Goal: Transaction & Acquisition: Purchase product/service

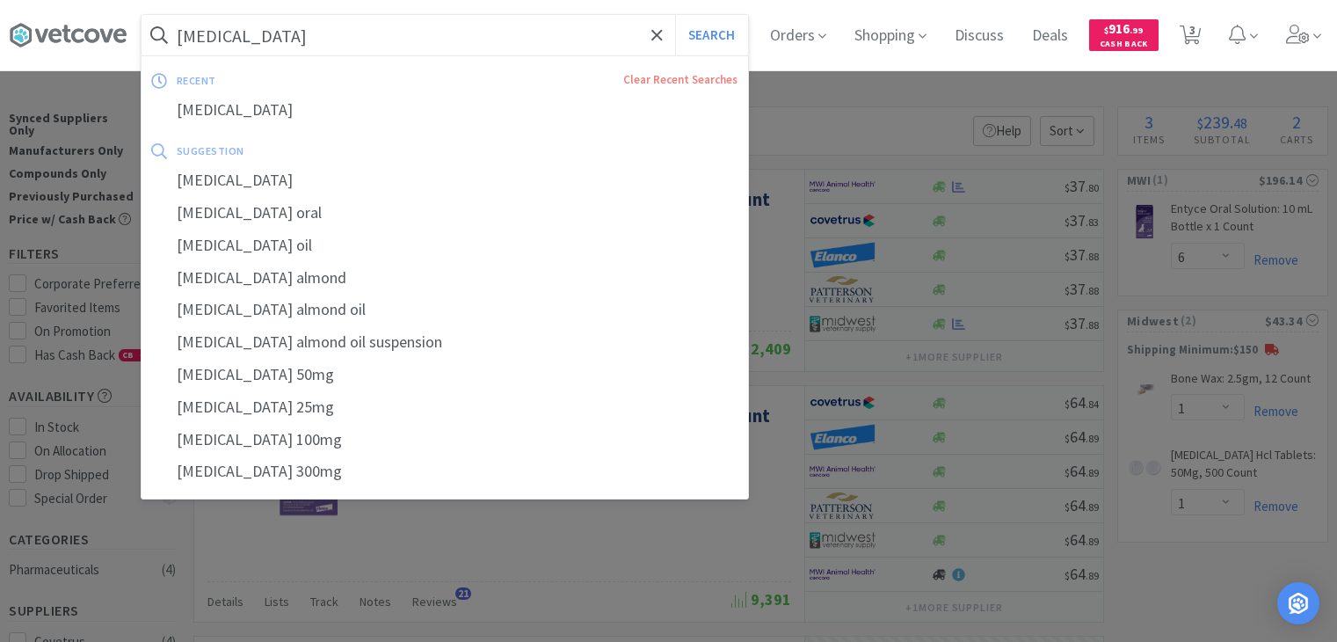
select select "6"
select select "1"
click at [1196, 38] on span "3" at bounding box center [1192, 30] width 6 height 70
select select "6"
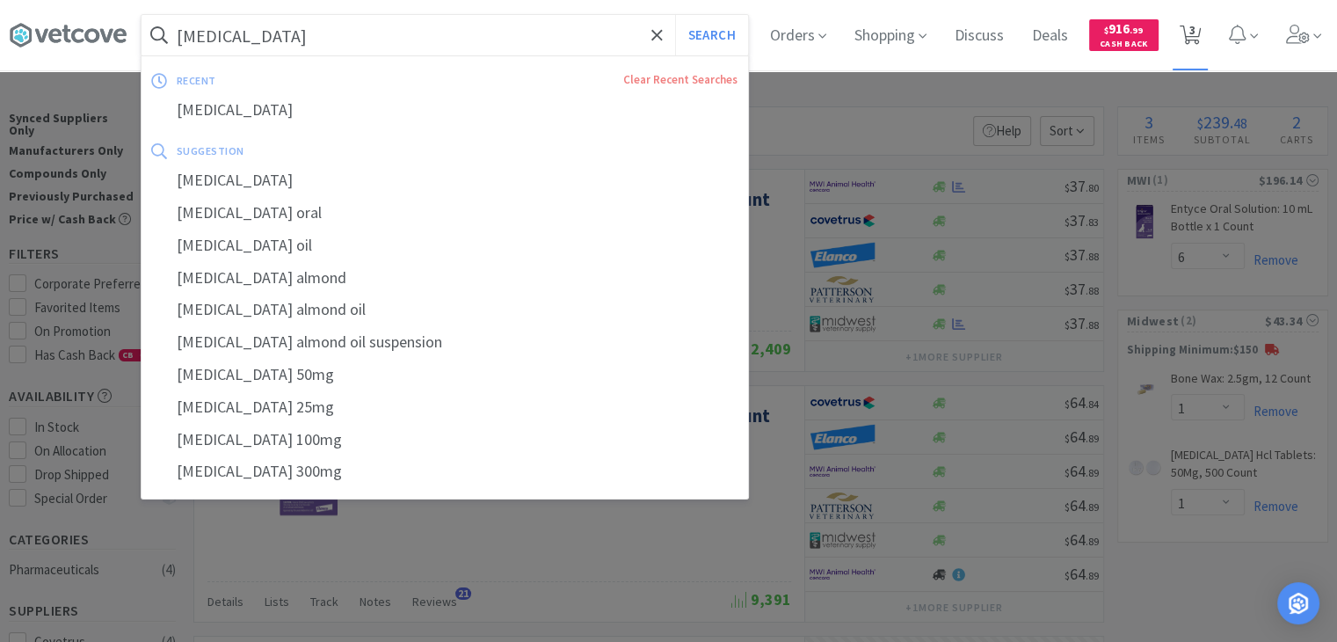
select select "1"
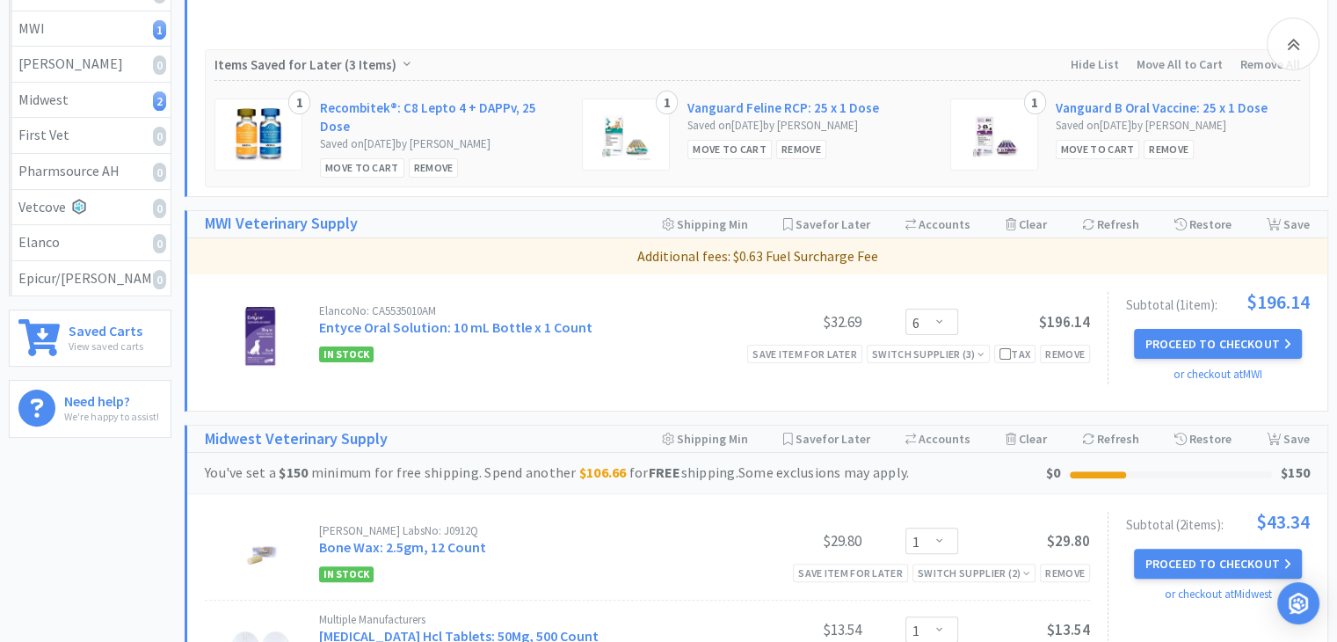
scroll to position [435, 0]
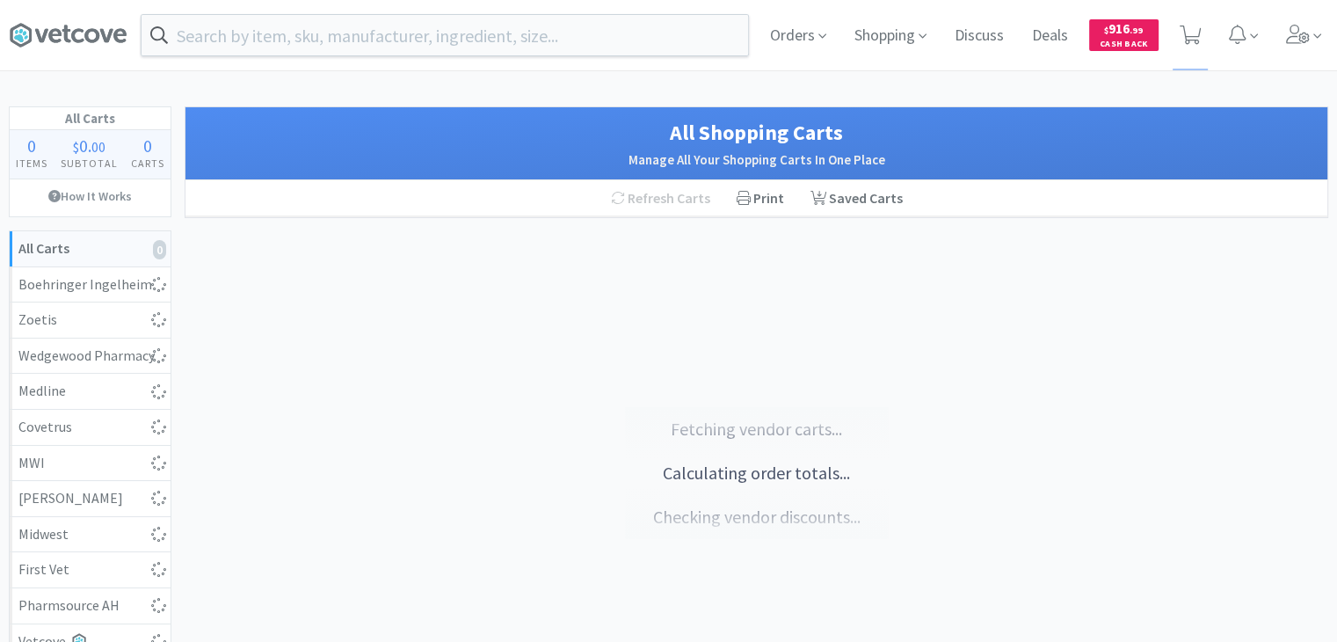
select select "1"
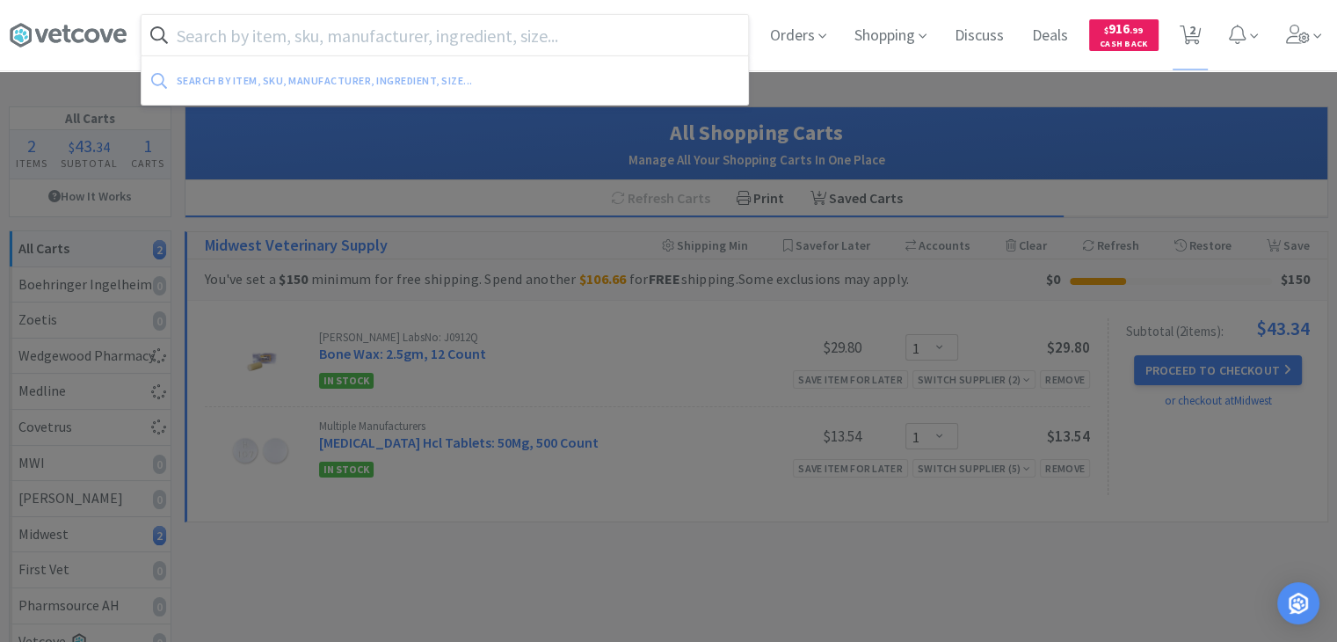
click at [371, 29] on input "text" at bounding box center [445, 35] width 607 height 40
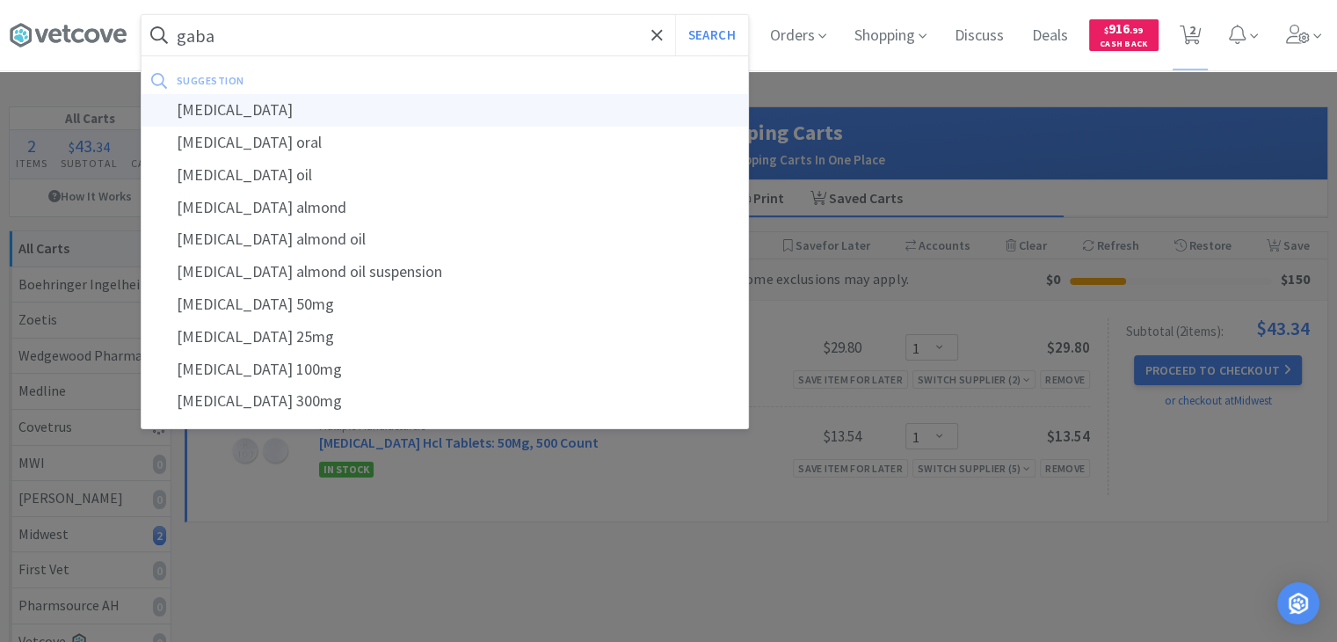
click at [251, 121] on div "[MEDICAL_DATA]" at bounding box center [445, 110] width 607 height 33
type input "[MEDICAL_DATA]"
select select "1"
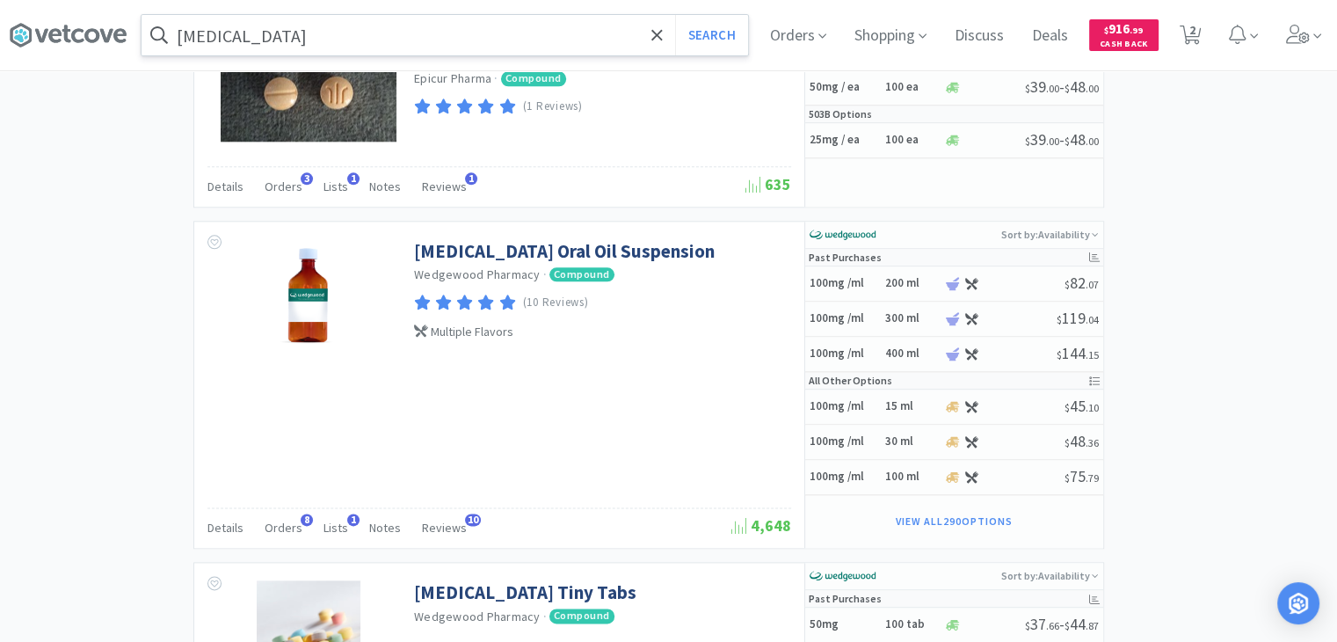
scroll to position [2095, 0]
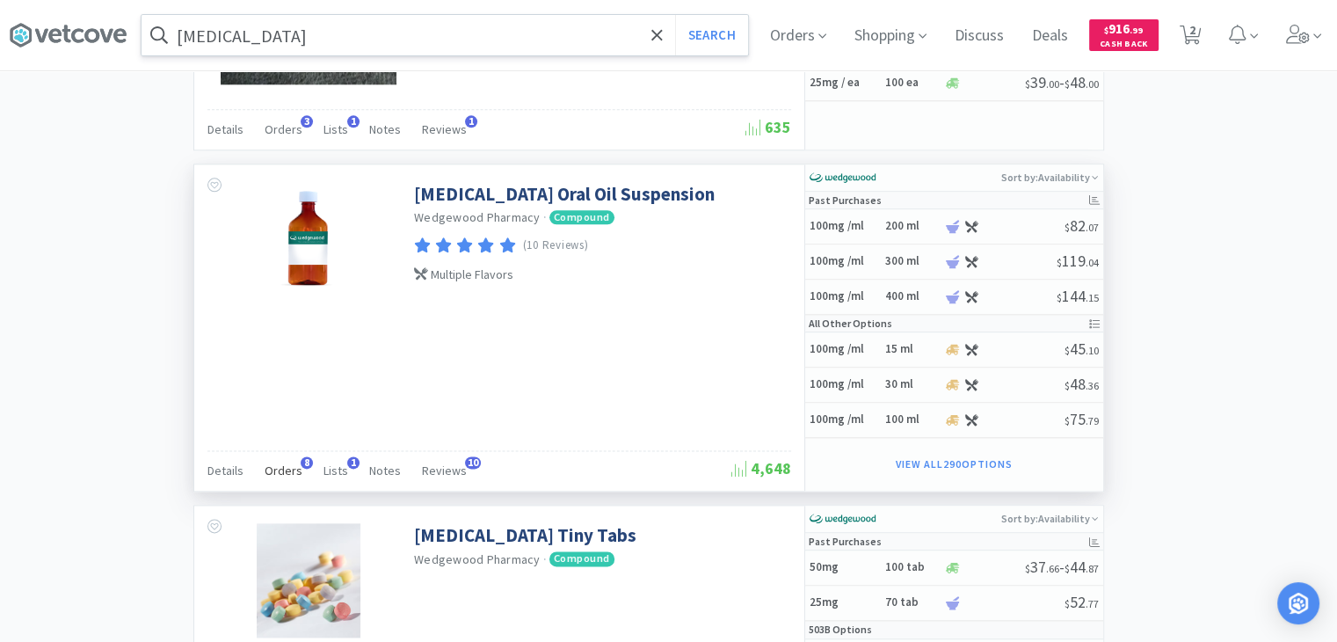
click at [277, 464] on span "Orders" at bounding box center [284, 470] width 38 height 16
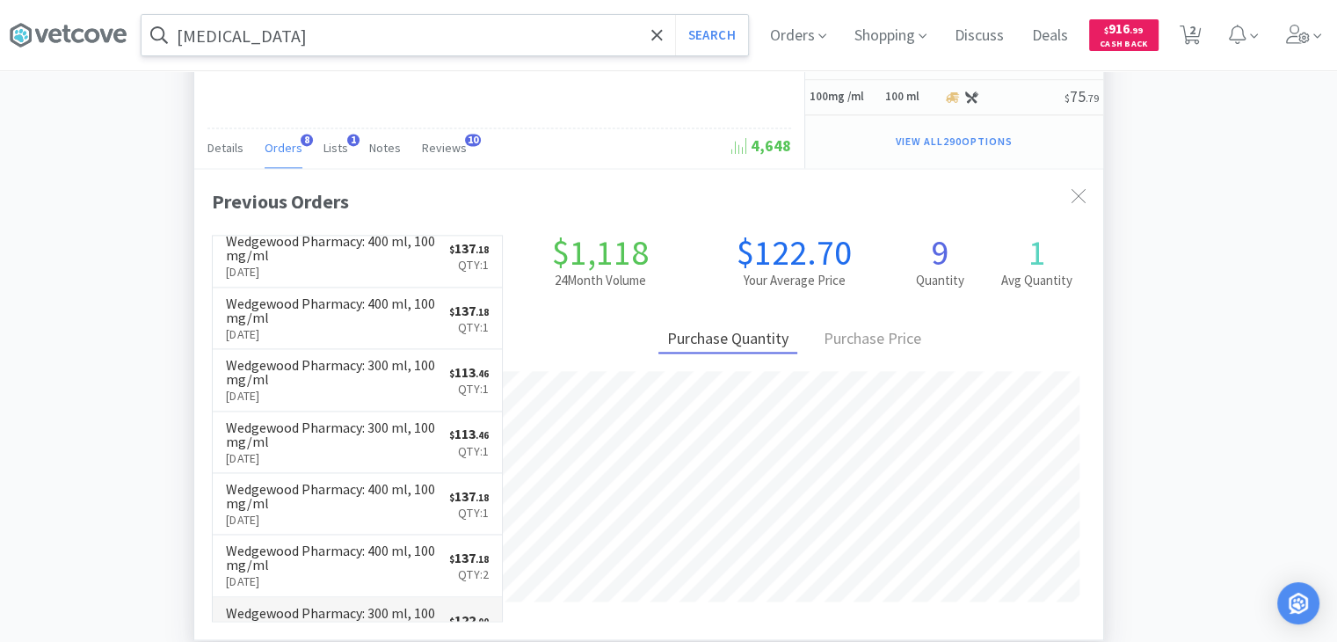
scroll to position [0, 0]
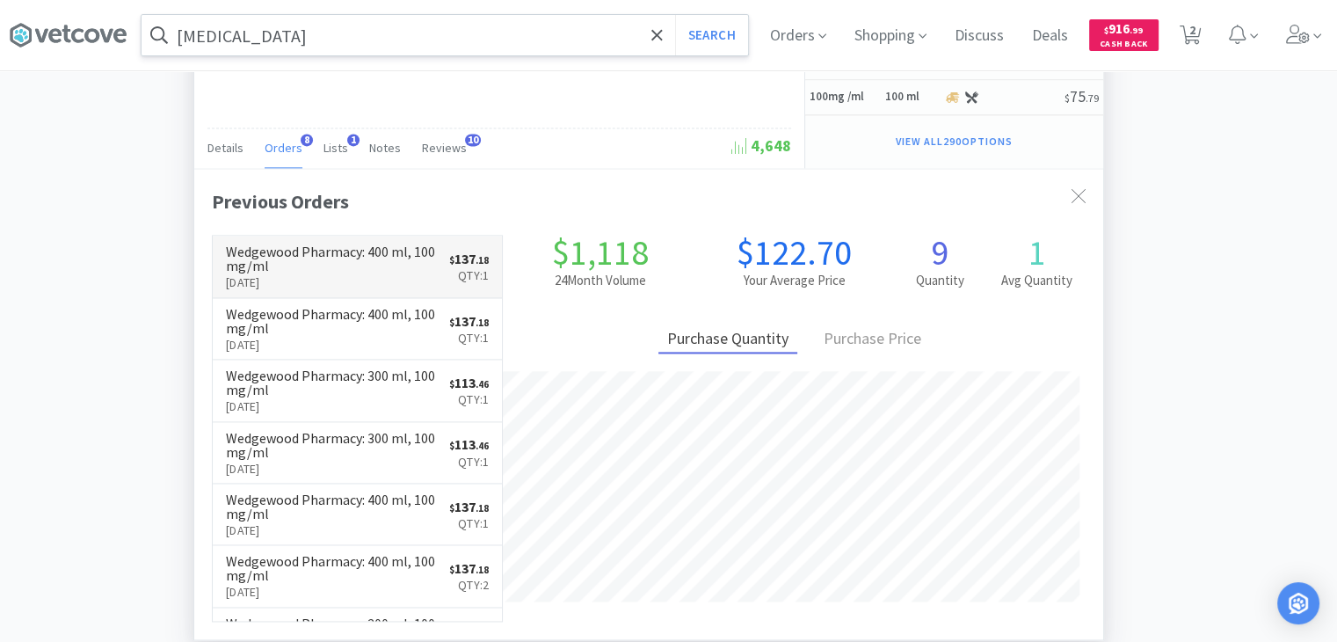
click at [309, 273] on p "May 28th, 2025" at bounding box center [337, 282] width 223 height 19
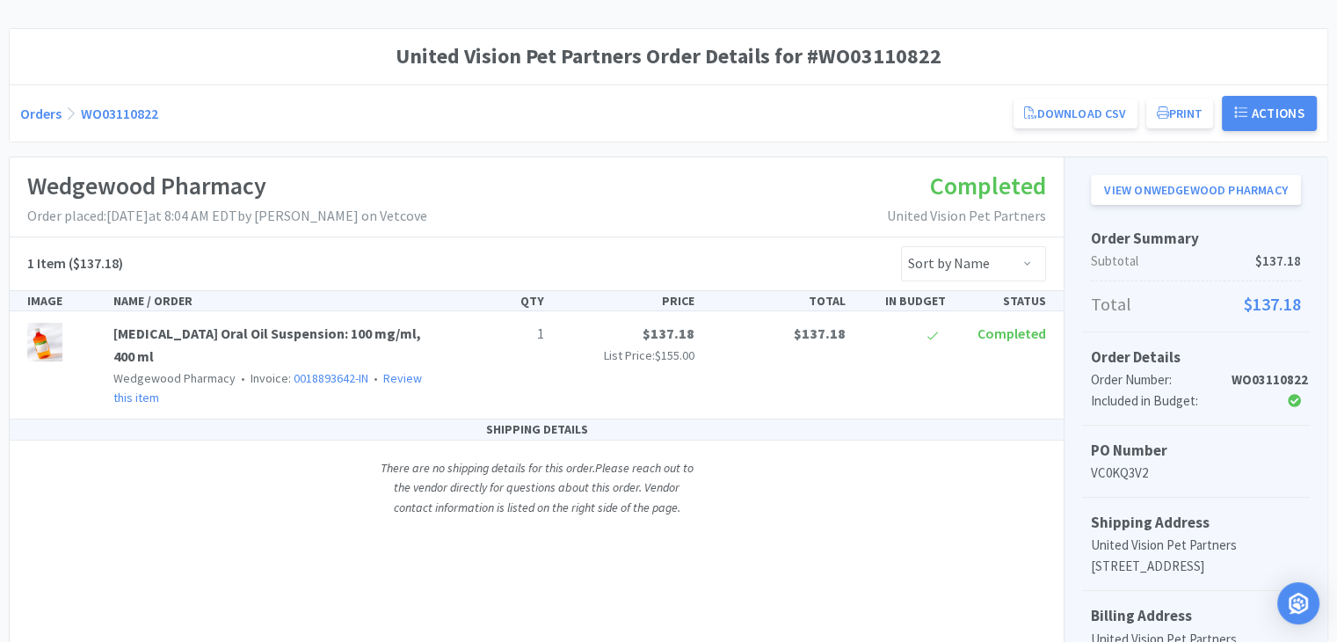
scroll to position [141, 0]
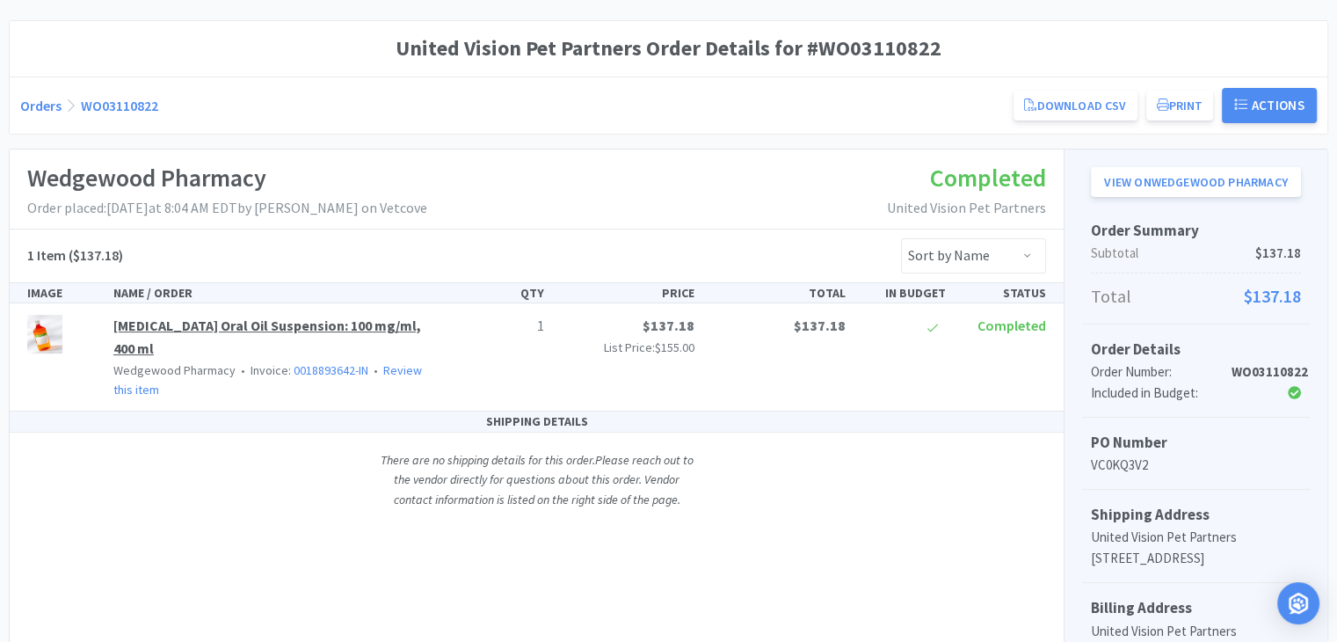
click at [140, 324] on link "Gabapentin Oral Oil Suspension: 100 mg/ml, 400 ml" at bounding box center [267, 336] width 308 height 40
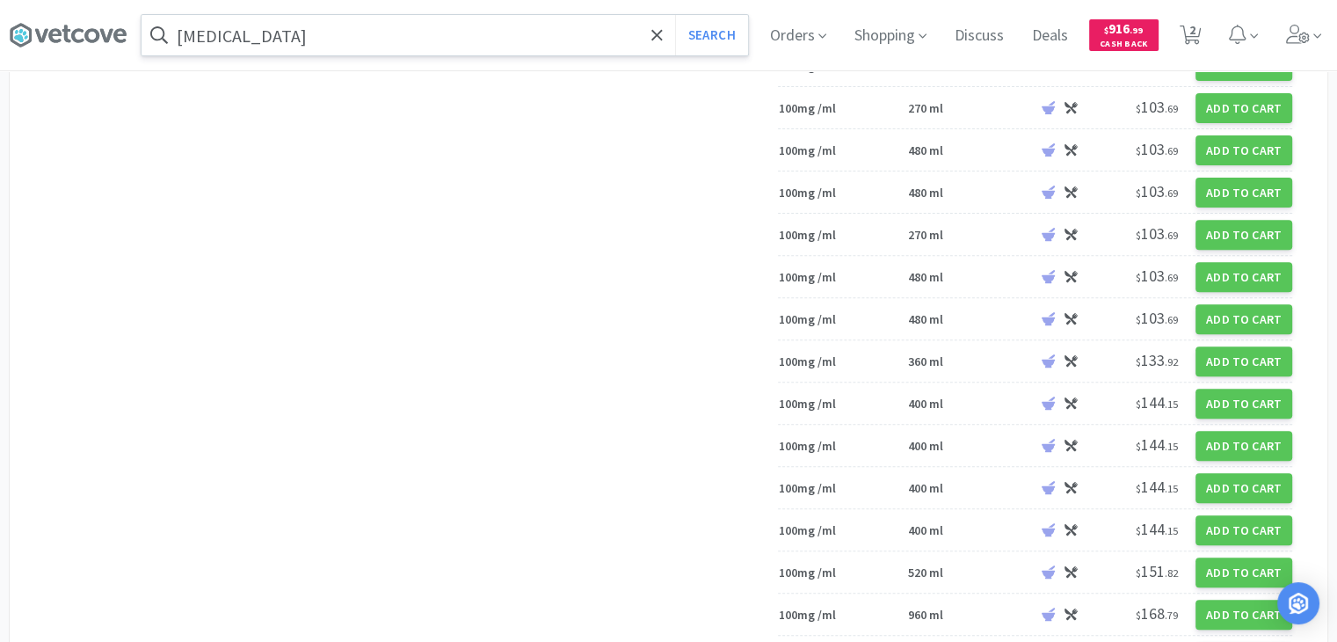
scroll to position [7331, 0]
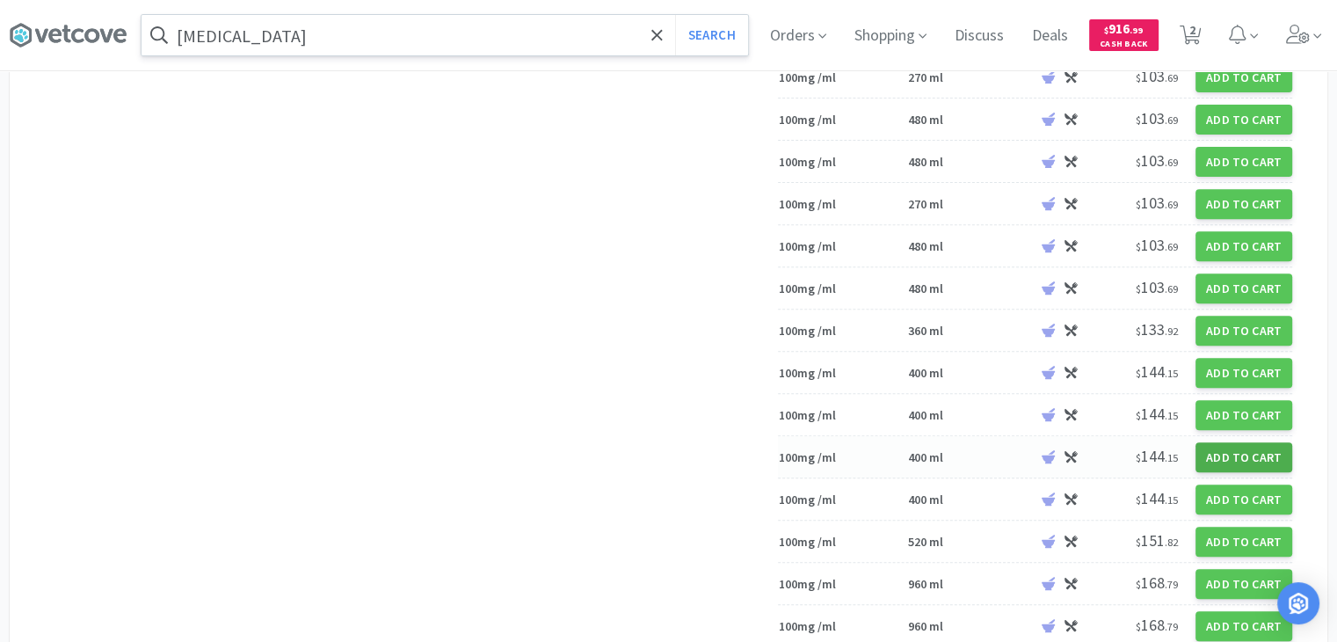
click at [1261, 442] on button "Add to Cart" at bounding box center [1244, 457] width 97 height 30
select select "14"
select select "1"
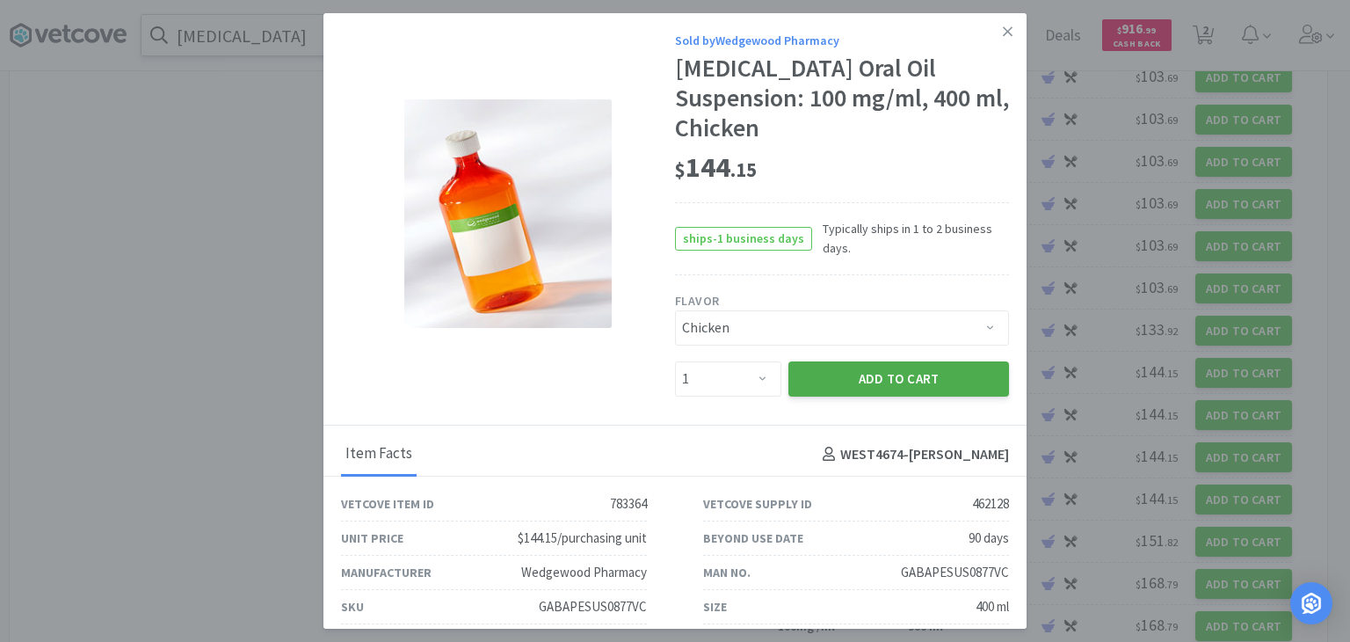
click at [891, 366] on button "Add to Cart" at bounding box center [899, 378] width 221 height 35
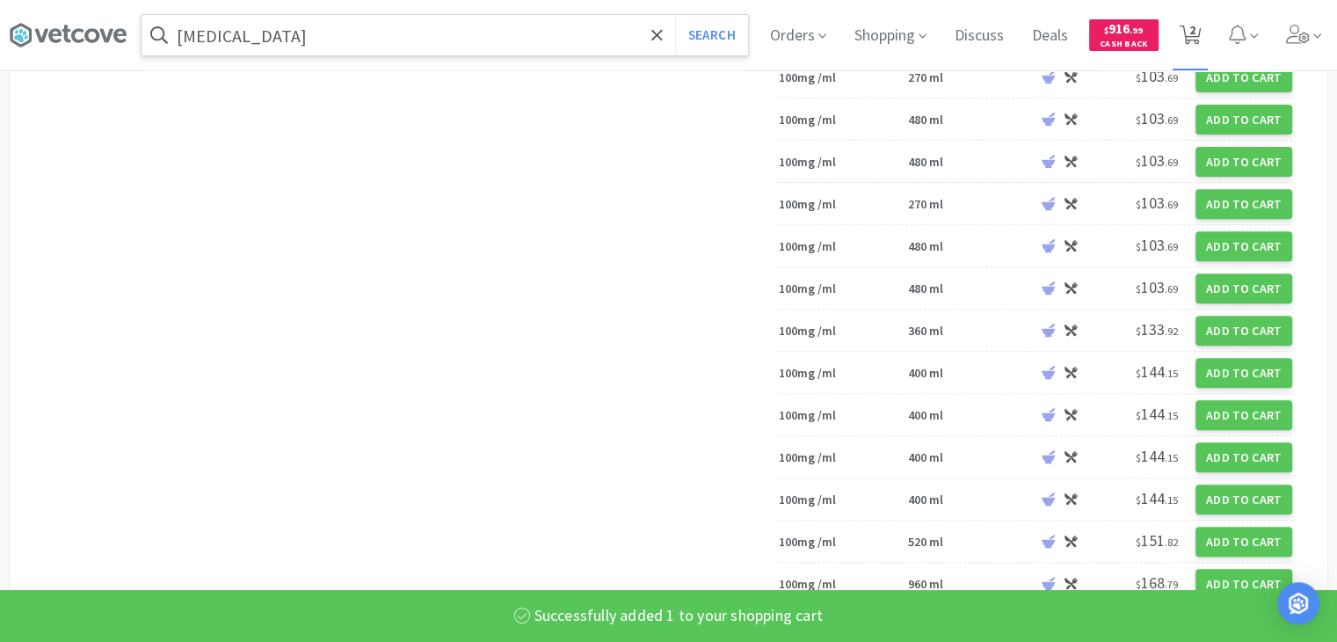
click at [1199, 29] on icon at bounding box center [1191, 34] width 22 height 19
select select "1"
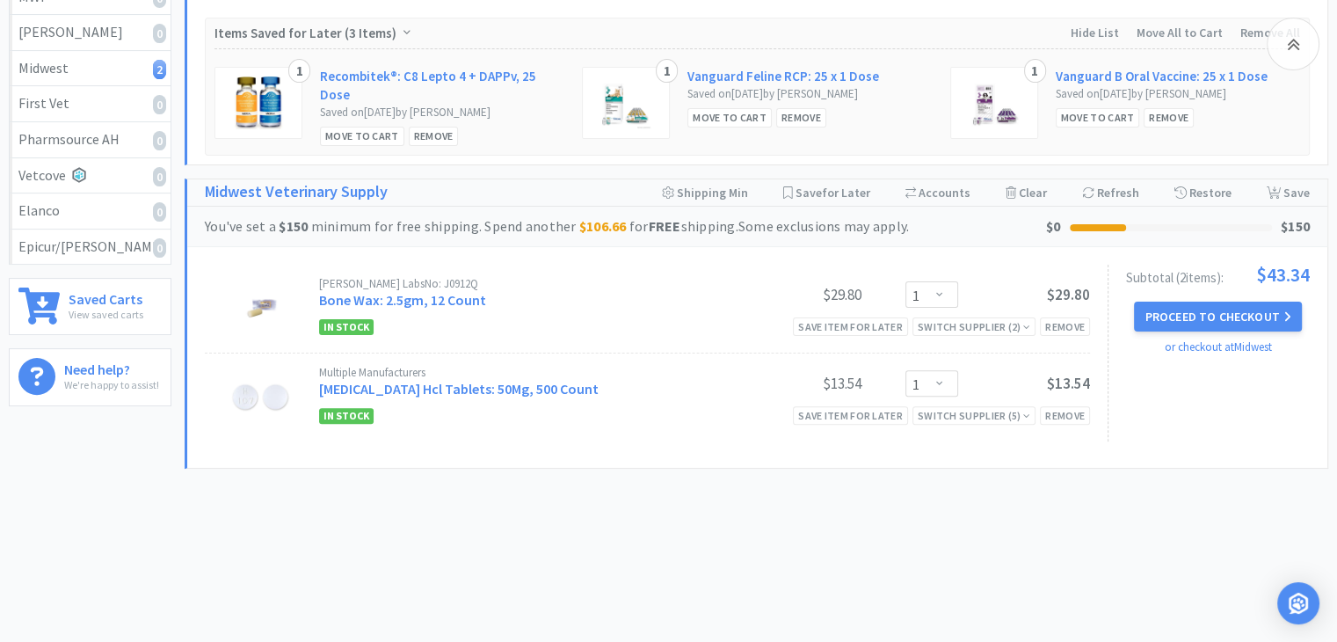
select select "1"
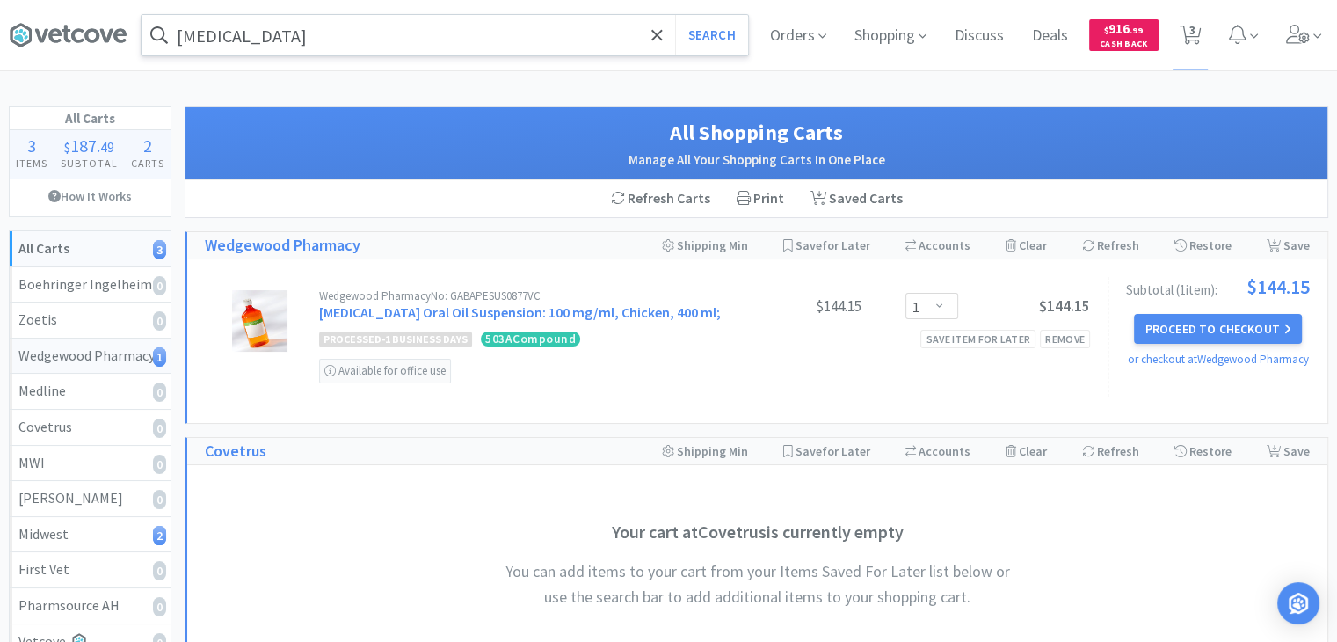
click at [105, 363] on div "Wedgewood Pharmacy 1" at bounding box center [89, 356] width 143 height 23
select select "1"
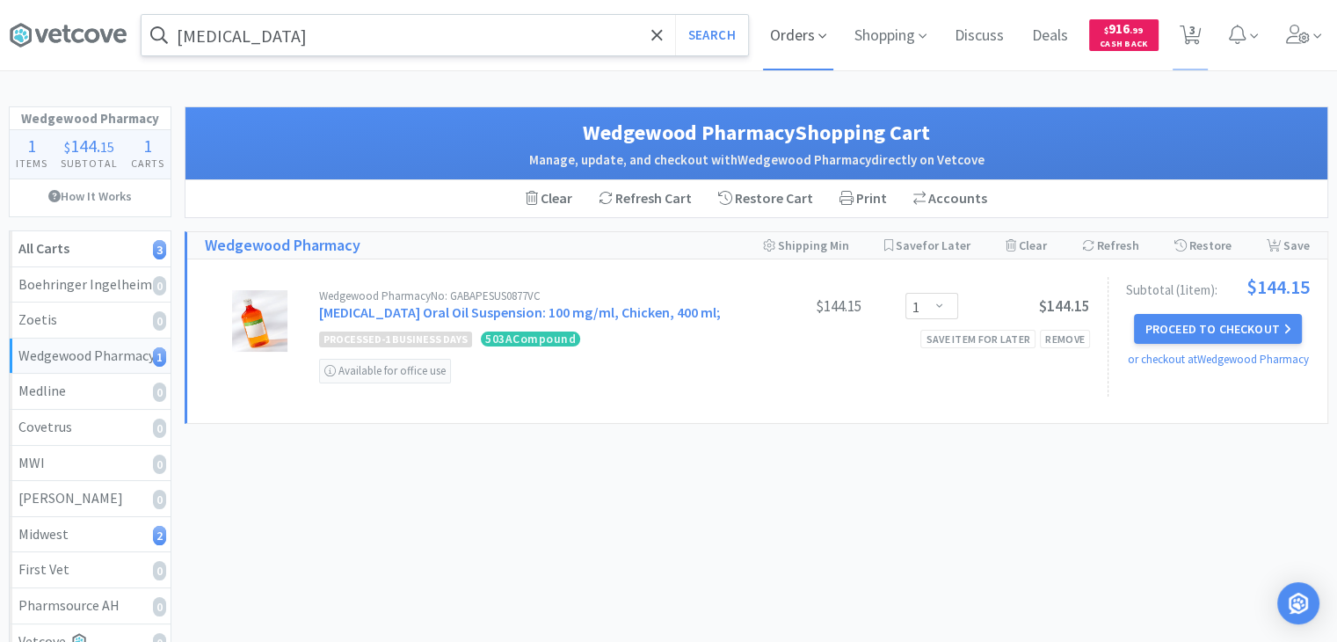
click at [788, 40] on span "Orders" at bounding box center [798, 35] width 70 height 70
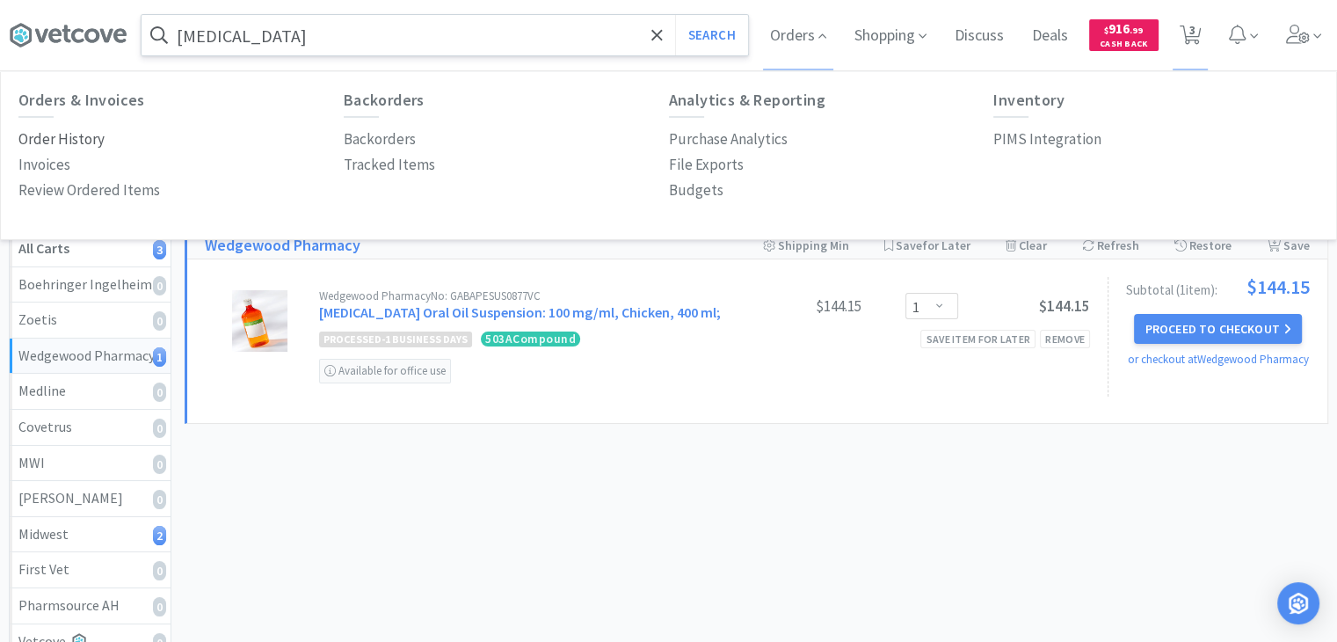
click at [88, 140] on p "Order History" at bounding box center [61, 139] width 86 height 24
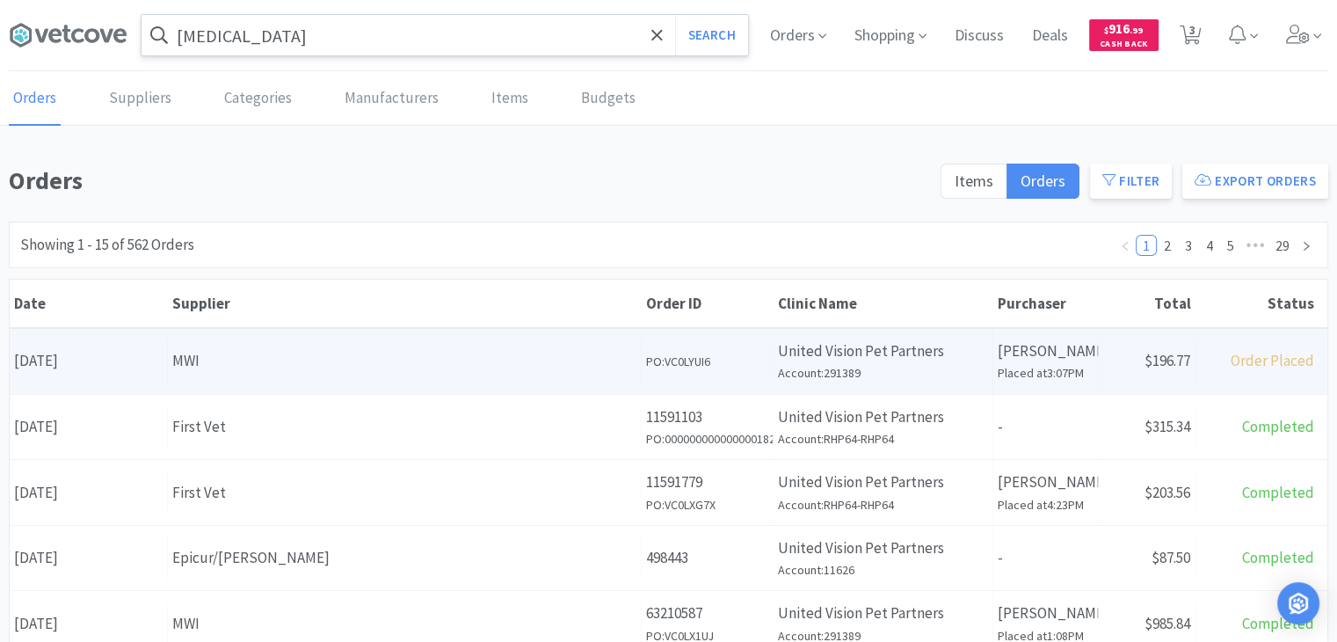
click at [498, 367] on div "MWI" at bounding box center [404, 361] width 464 height 24
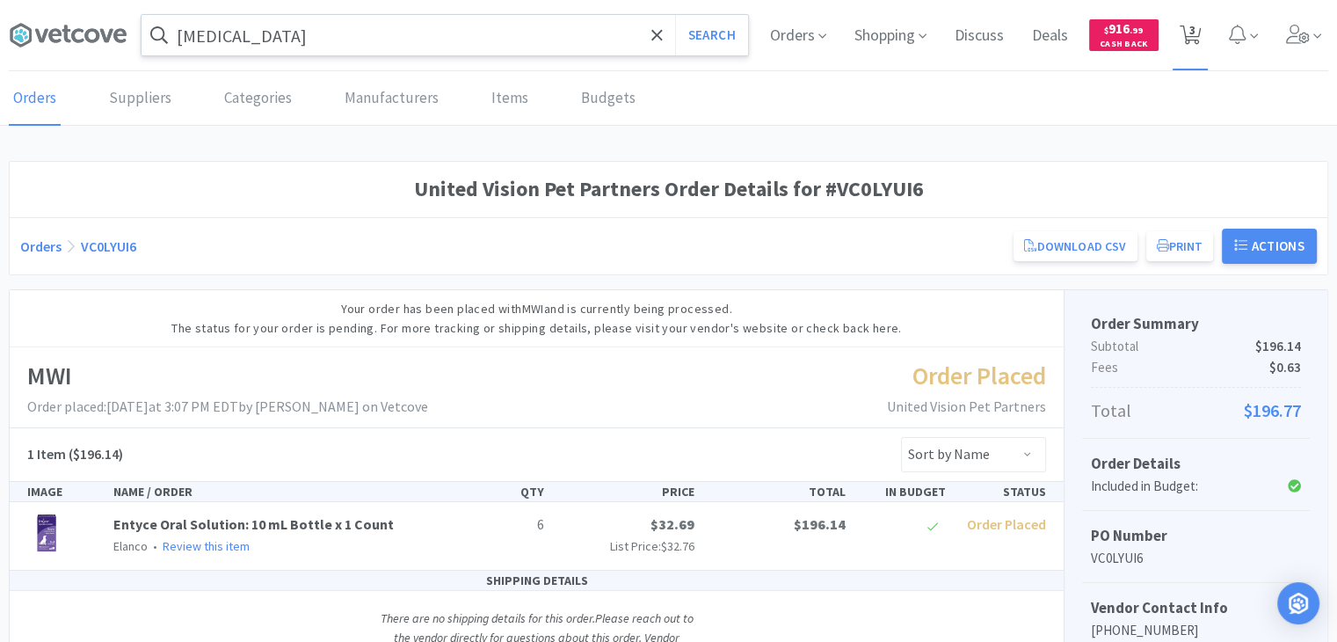
click at [1198, 36] on icon at bounding box center [1191, 34] width 22 height 19
select select "1"
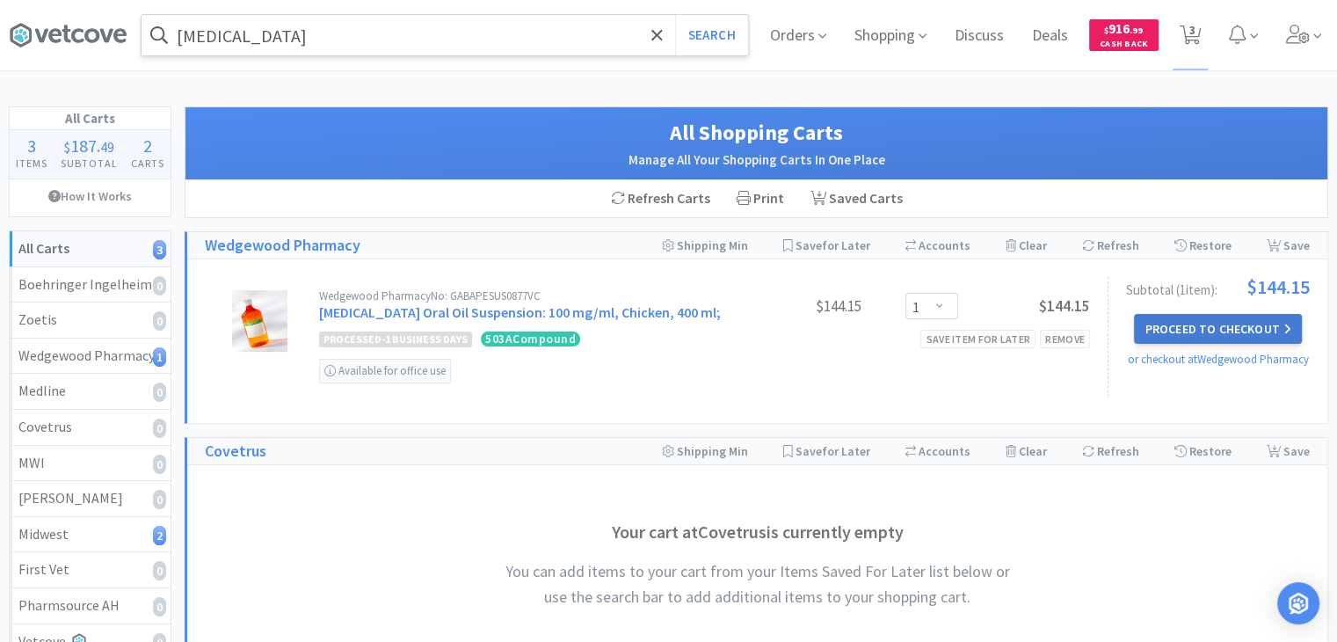
click at [1218, 329] on button "Proceed to Checkout" at bounding box center [1217, 329] width 167 height 30
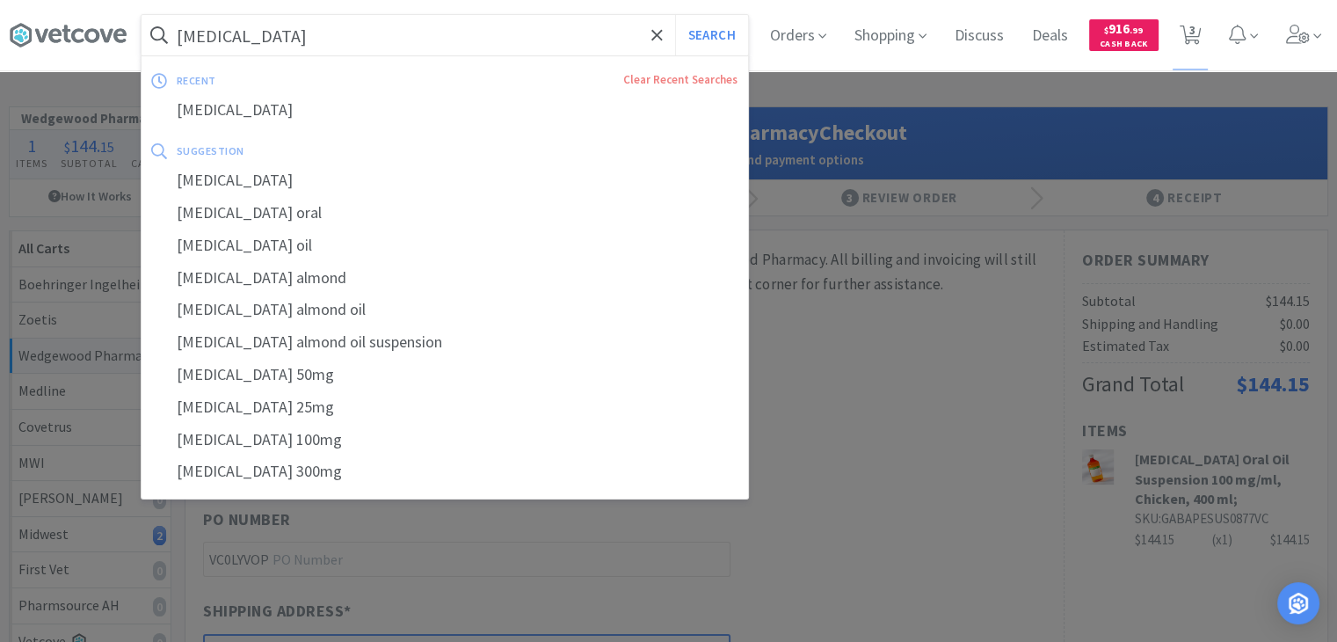
click at [402, 36] on input "[MEDICAL_DATA]" at bounding box center [445, 35] width 607 height 40
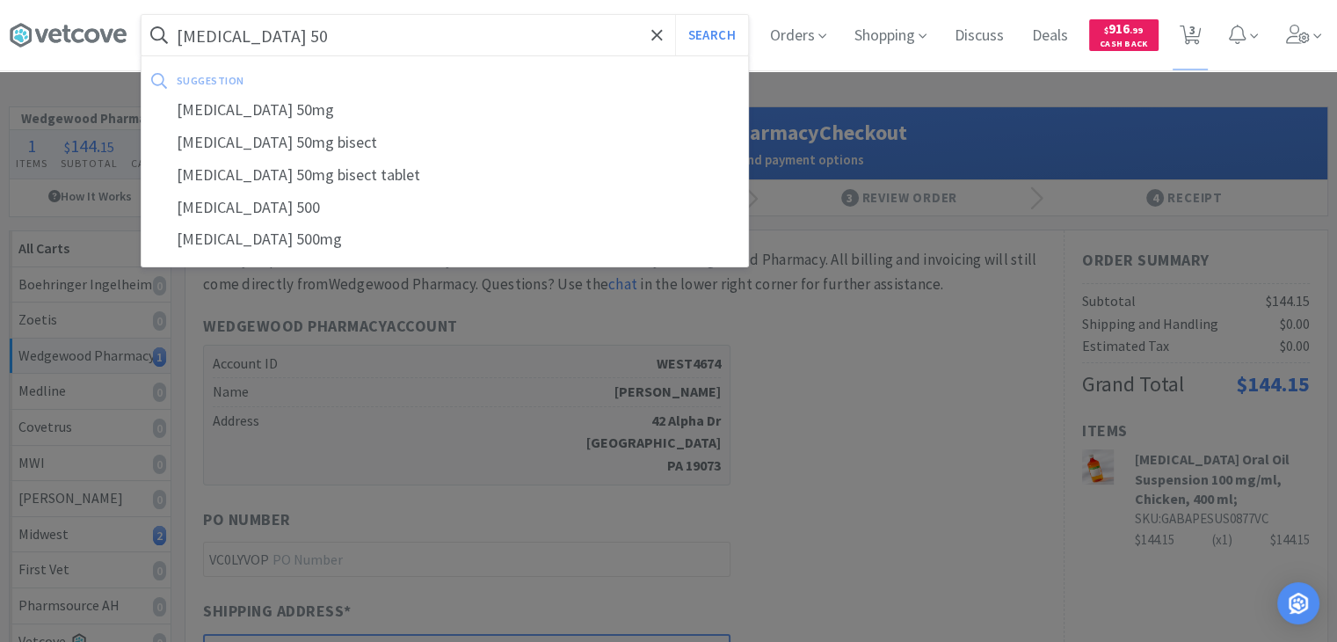
type input "gabapentin 50"
click at [675, 15] on button "Search" at bounding box center [711, 35] width 73 height 40
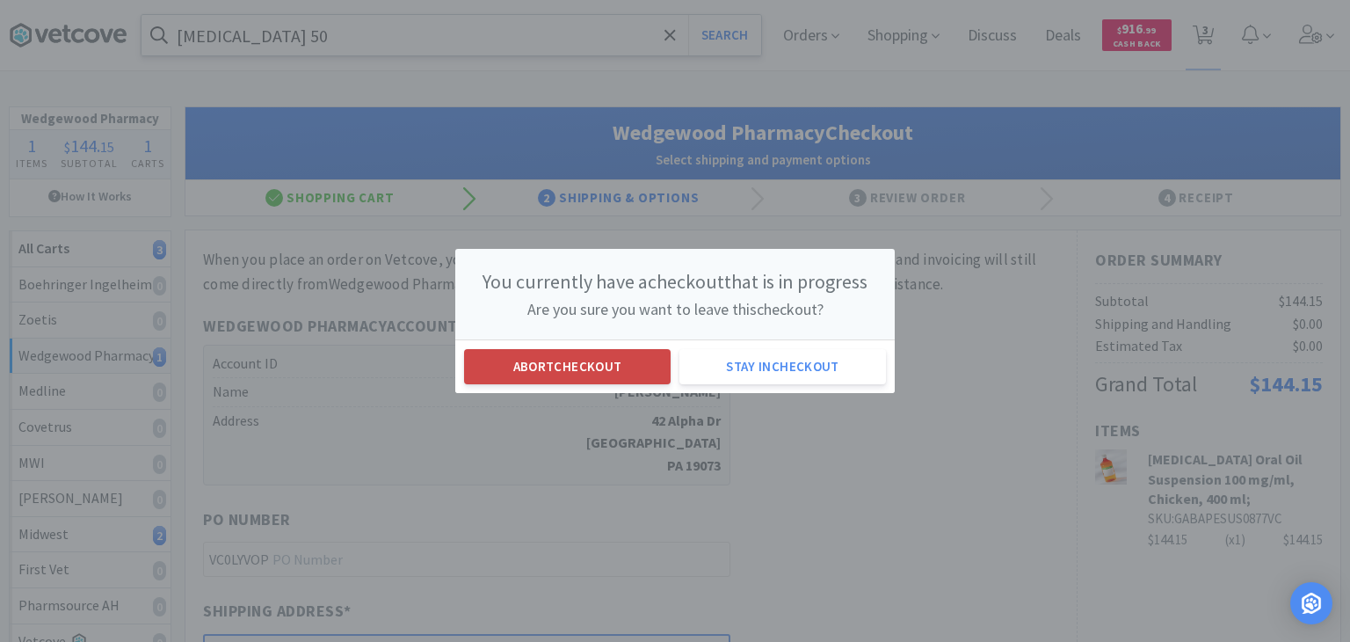
click at [617, 373] on button "Abort checkout" at bounding box center [567, 366] width 207 height 35
select select "1"
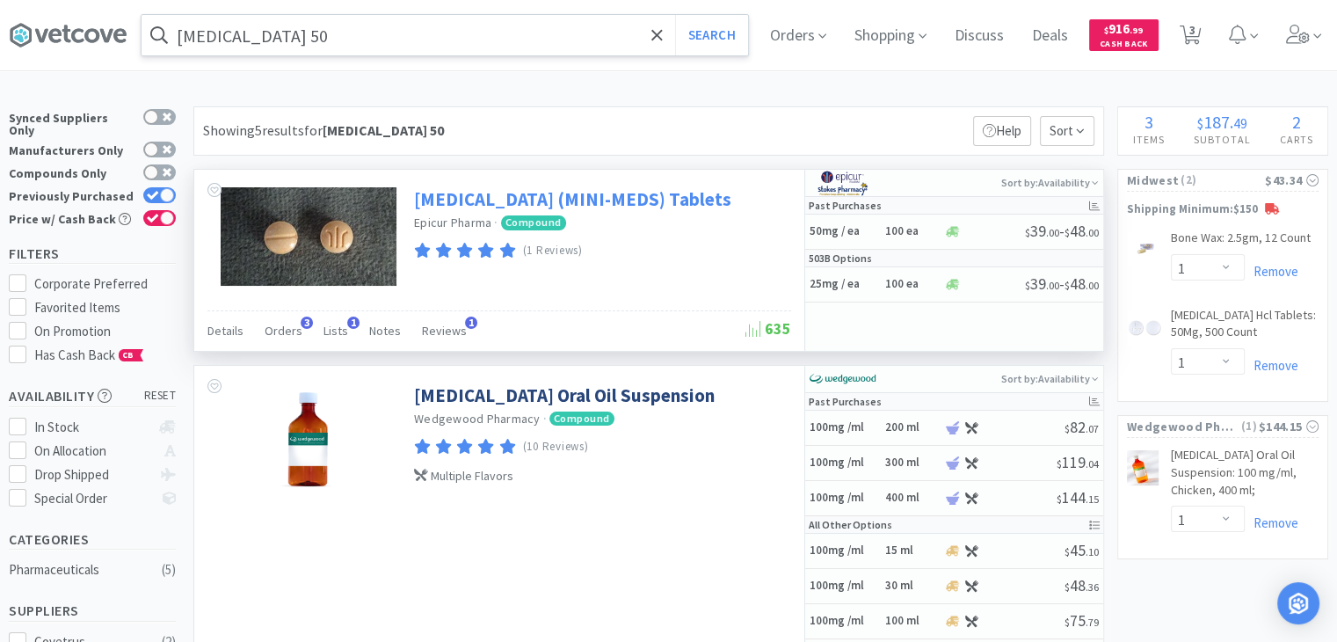
click at [628, 194] on link "Gabapentin (MINI-MEDS) Tablets" at bounding box center [572, 199] width 317 height 24
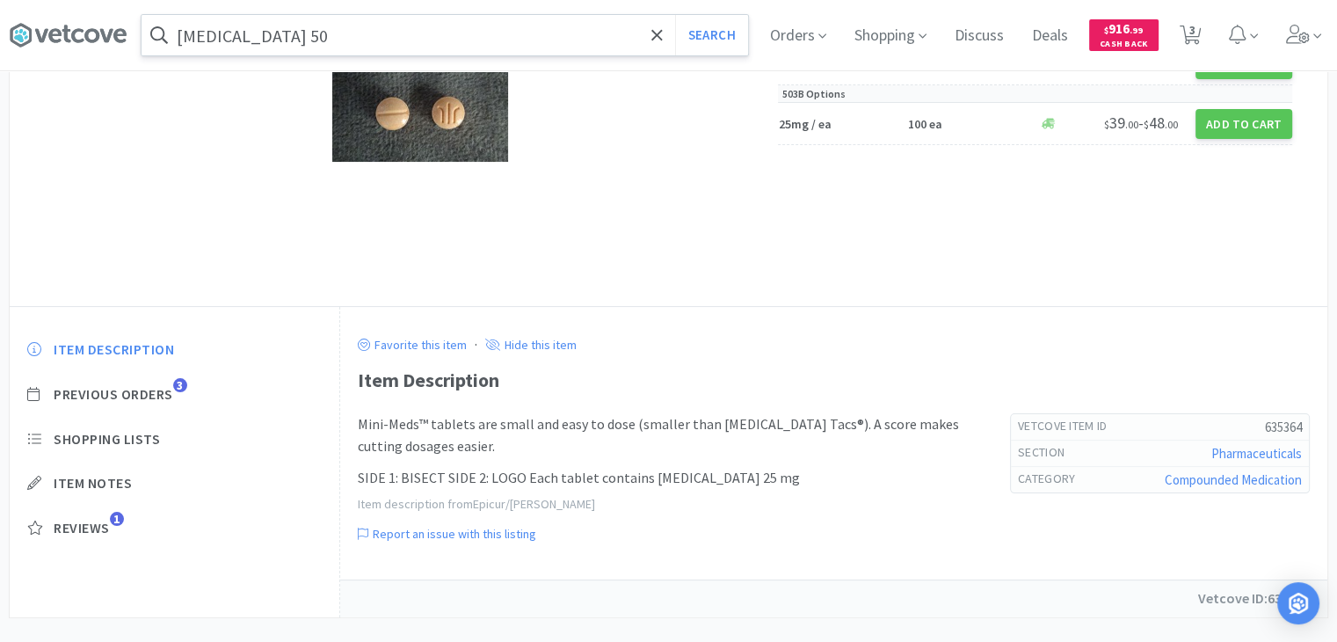
scroll to position [265, 0]
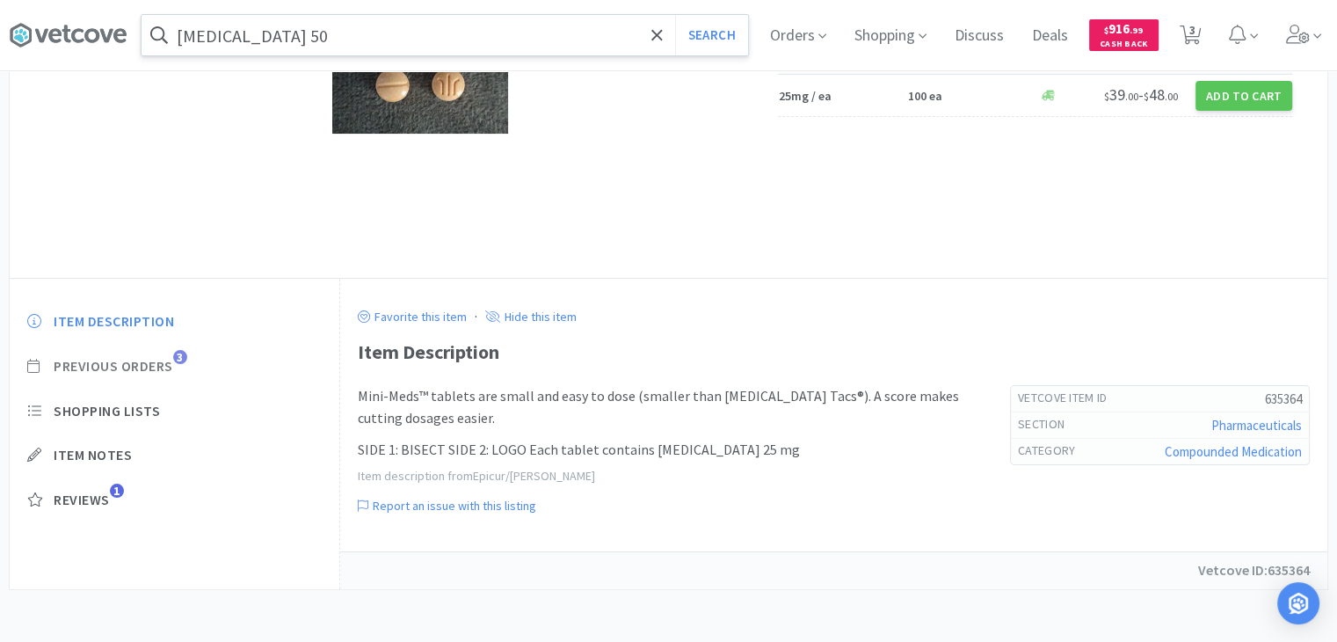
click at [148, 370] on span "Previous Orders" at bounding box center [114, 366] width 120 height 18
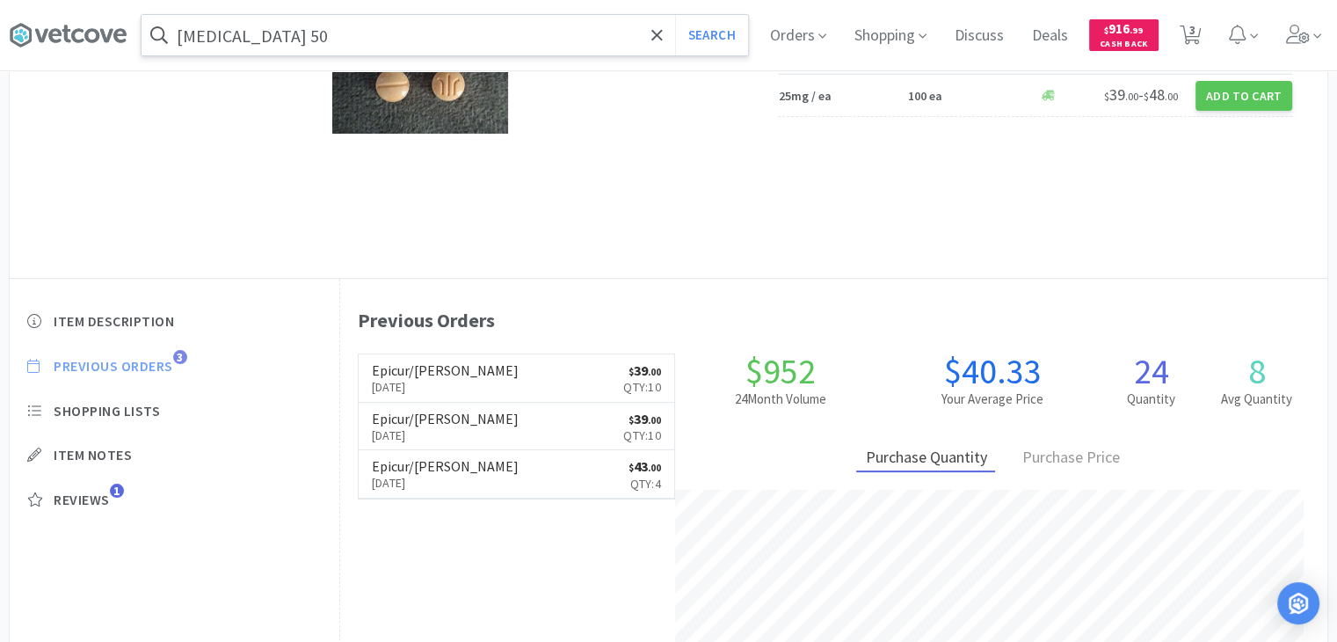
scroll to position [479, 987]
click at [505, 371] on link "Epicur/Stokes Jun 9th, 2025 $ 39 . 00 Qty: 10" at bounding box center [517, 378] width 316 height 48
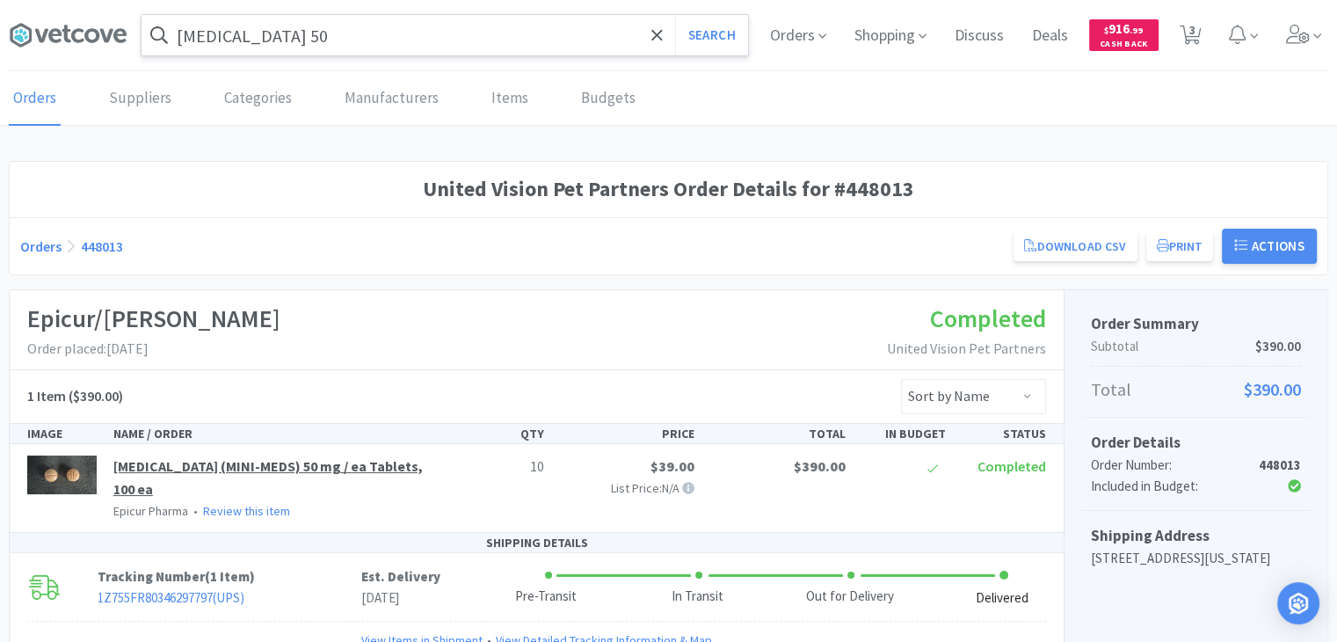
click at [236, 463] on link "Gabapentin (MINI-MEDS) 50 mg / ea Tablets, 100 ea" at bounding box center [267, 477] width 309 height 40
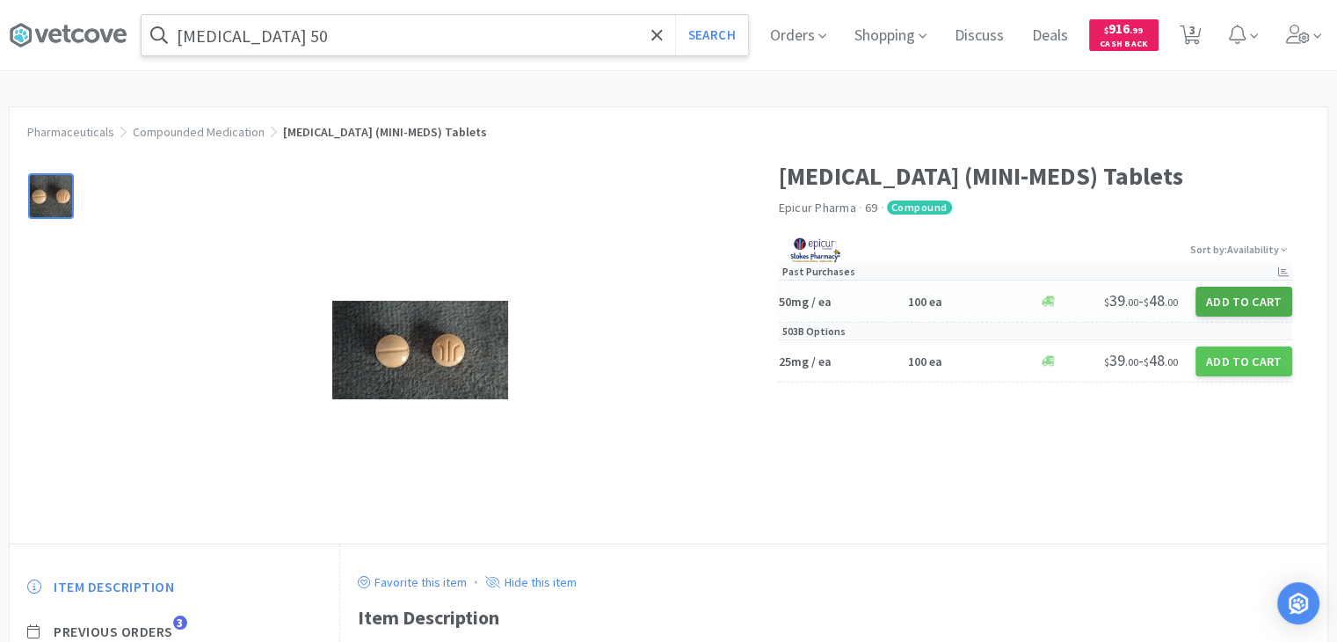
click at [1248, 308] on button "Add to Cart" at bounding box center [1244, 302] width 97 height 30
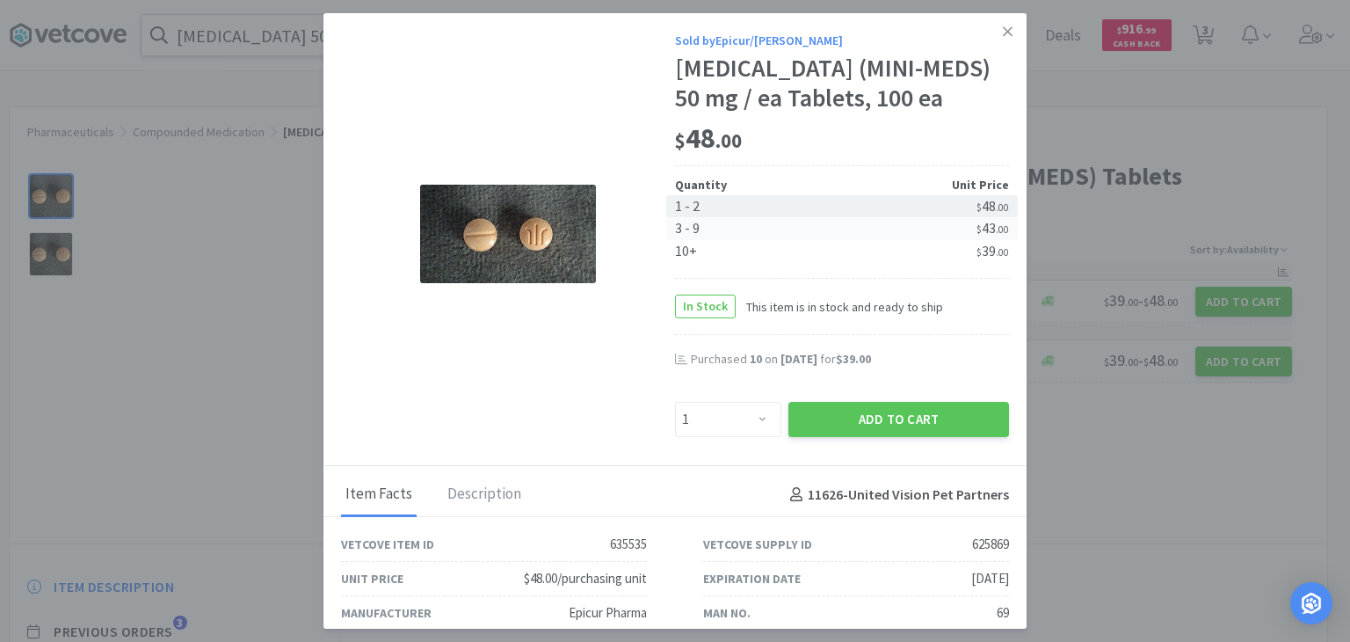
click at [869, 234] on div "$ 43 . 00" at bounding box center [925, 228] width 167 height 23
click at [753, 419] on select "Enter Quantity 1 2 3 4 5 6 7 8 9 10 11 12 13 14 15 16 17 18 19 20 Enter Quantity" at bounding box center [728, 419] width 106 height 35
click at [675, 402] on select "Enter Quantity 1 2 3 4 5 6 7 8 9 10 11 12 13 14 15 16 17 18 19 20 Enter Quantity" at bounding box center [728, 419] width 106 height 35
click at [718, 254] on div "10+" at bounding box center [758, 251] width 167 height 23
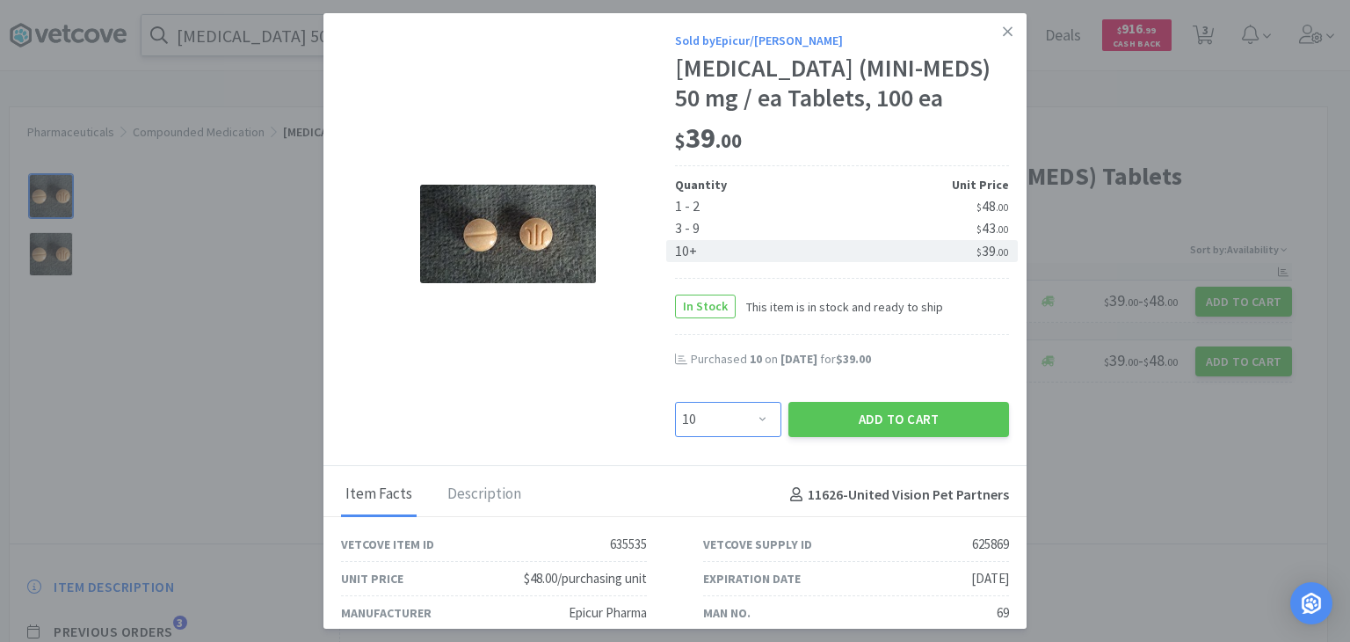
click at [756, 419] on select "Enter Quantity 1 2 3 4 5 6 7 8 9 10 11 12 13 14 15 16 17 18 19 20 Enter Quantity" at bounding box center [728, 419] width 106 height 35
click at [675, 402] on select "Enter Quantity 1 2 3 4 5 6 7 8 9 10 11 12 13 14 15 16 17 18 19 20 Enter Quantity" at bounding box center [728, 419] width 106 height 35
click at [749, 252] on div "10+" at bounding box center [758, 251] width 167 height 23
select select "10"
click at [823, 419] on button "Add to Cart" at bounding box center [899, 419] width 221 height 35
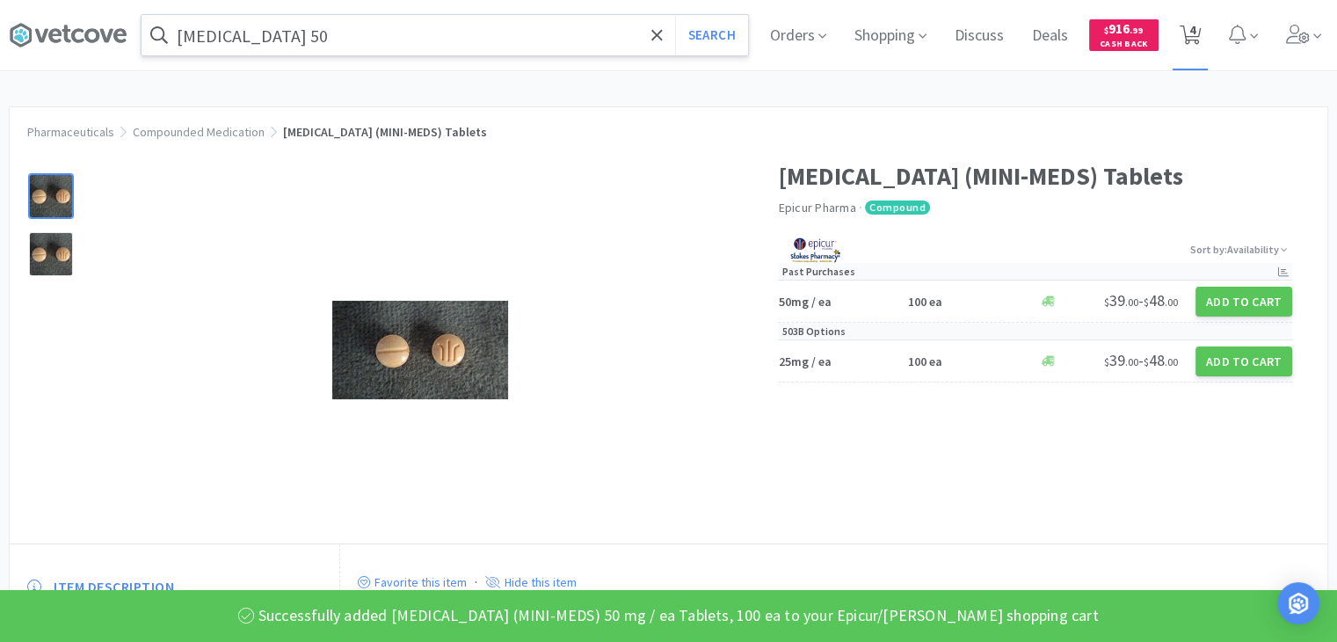
click at [1196, 35] on span "4" at bounding box center [1192, 30] width 6 height 70
select select "1"
select select "10"
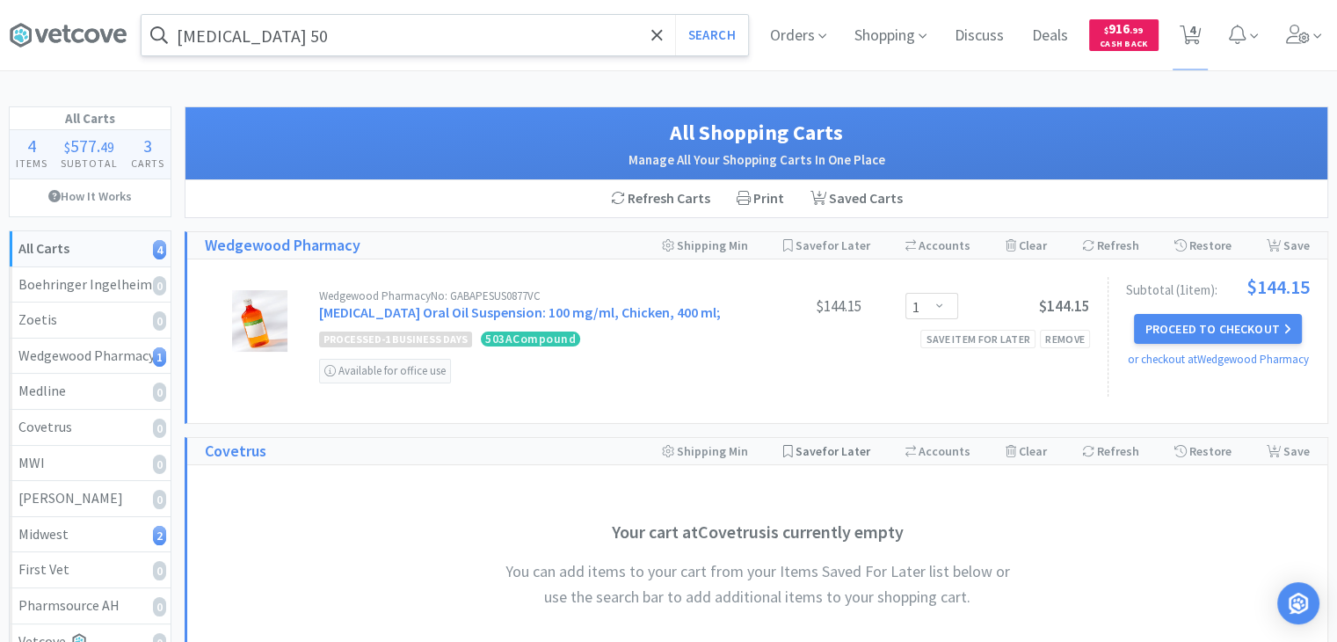
click at [826, 438] on div "Save All for Later" at bounding box center [826, 451] width 87 height 26
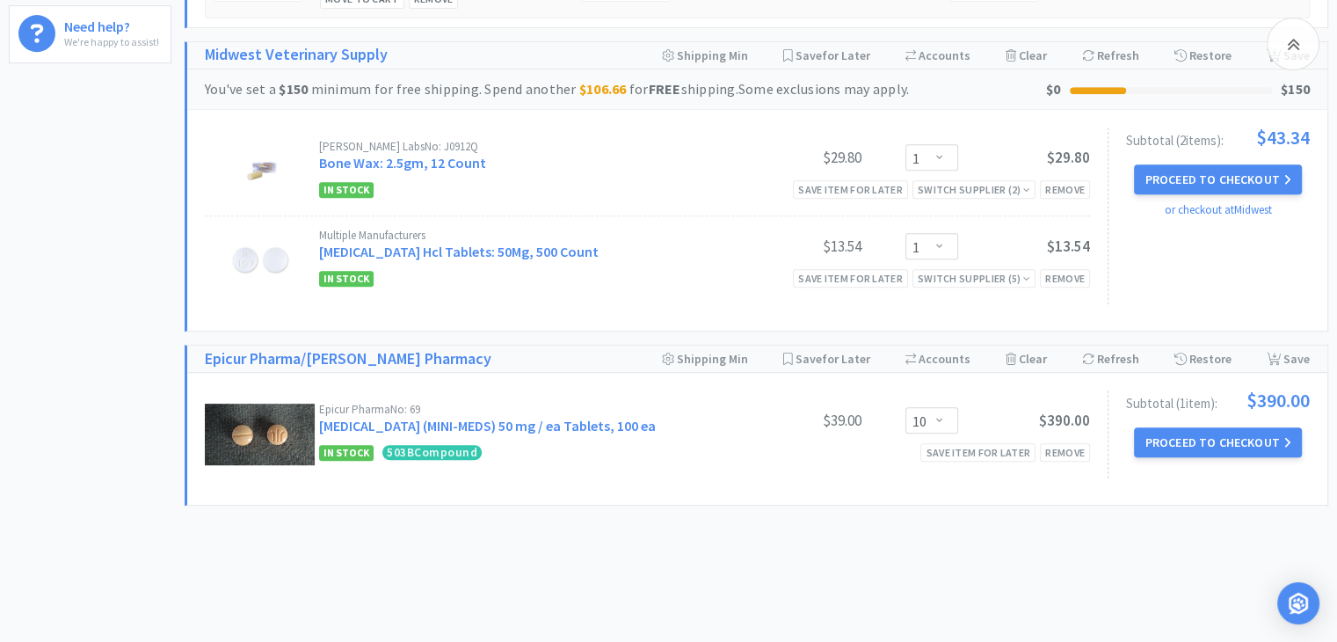
scroll to position [809, 0]
click at [1194, 430] on button "Proceed to Checkout" at bounding box center [1217, 442] width 167 height 30
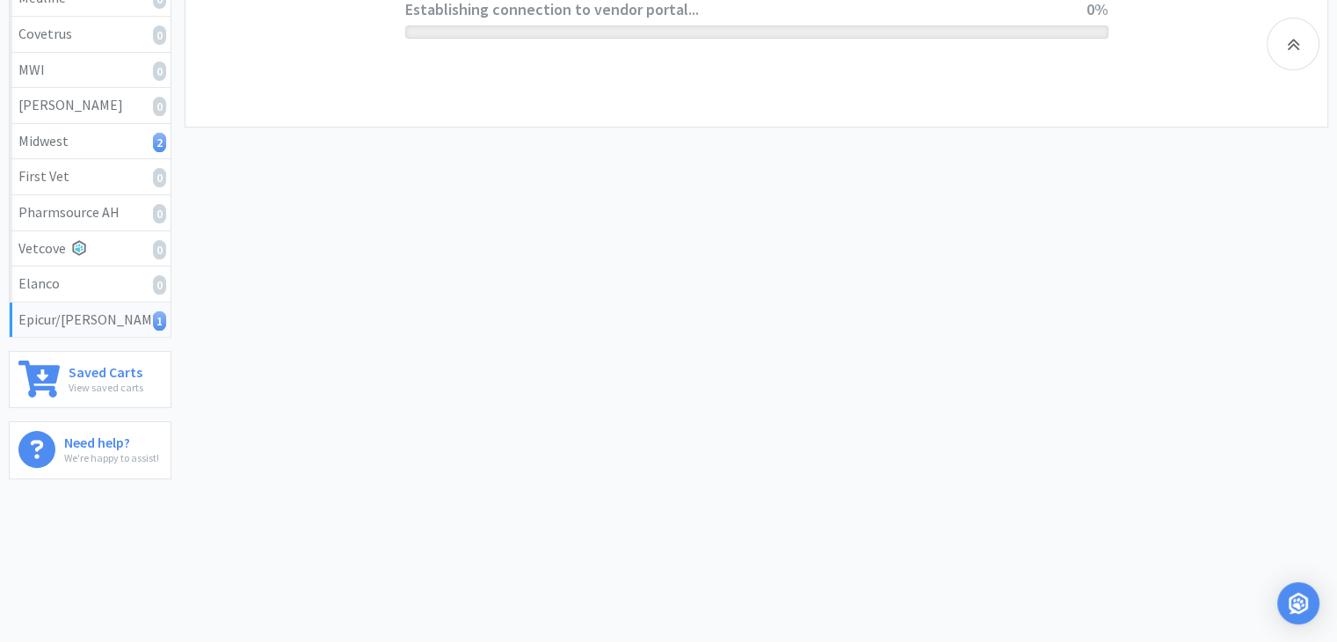
scroll to position [389, 0]
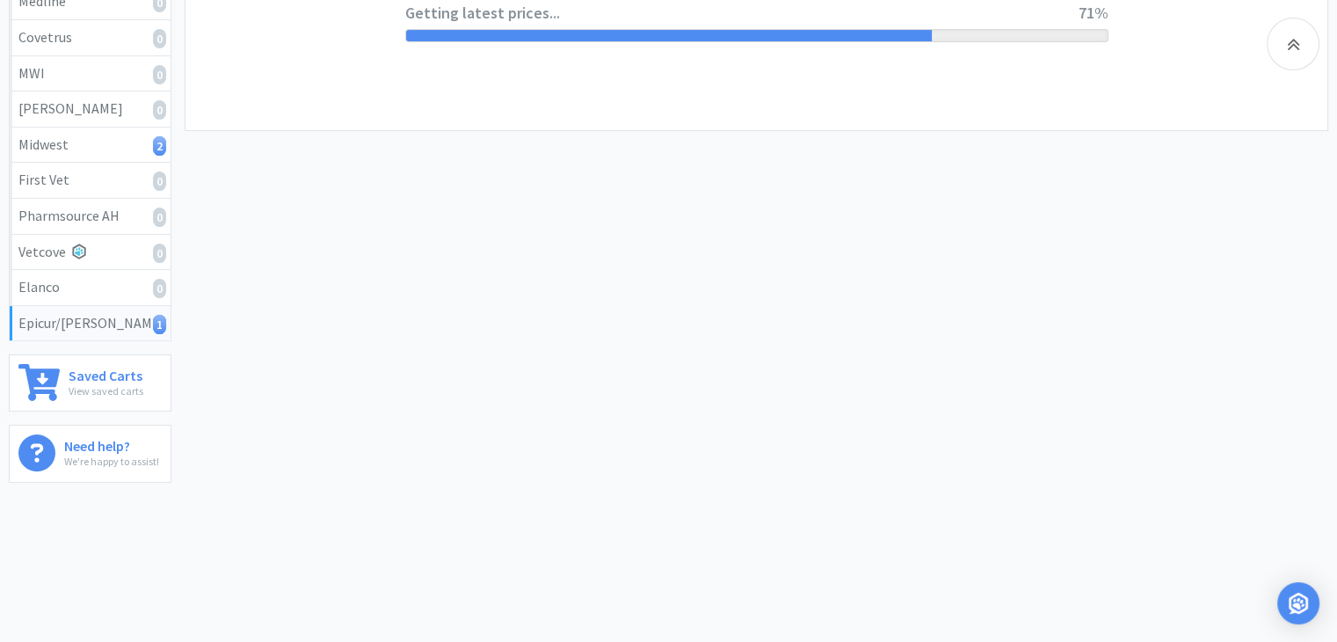
select select "0"
select select "754145438_3_2029"
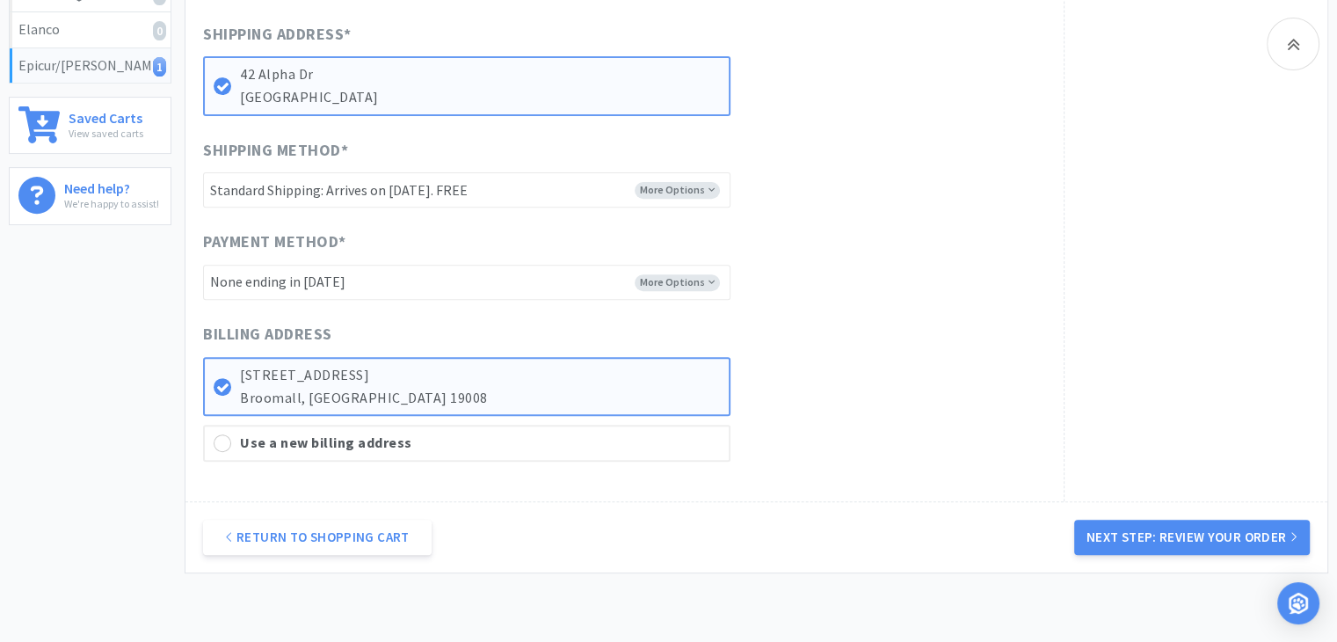
scroll to position [651, 0]
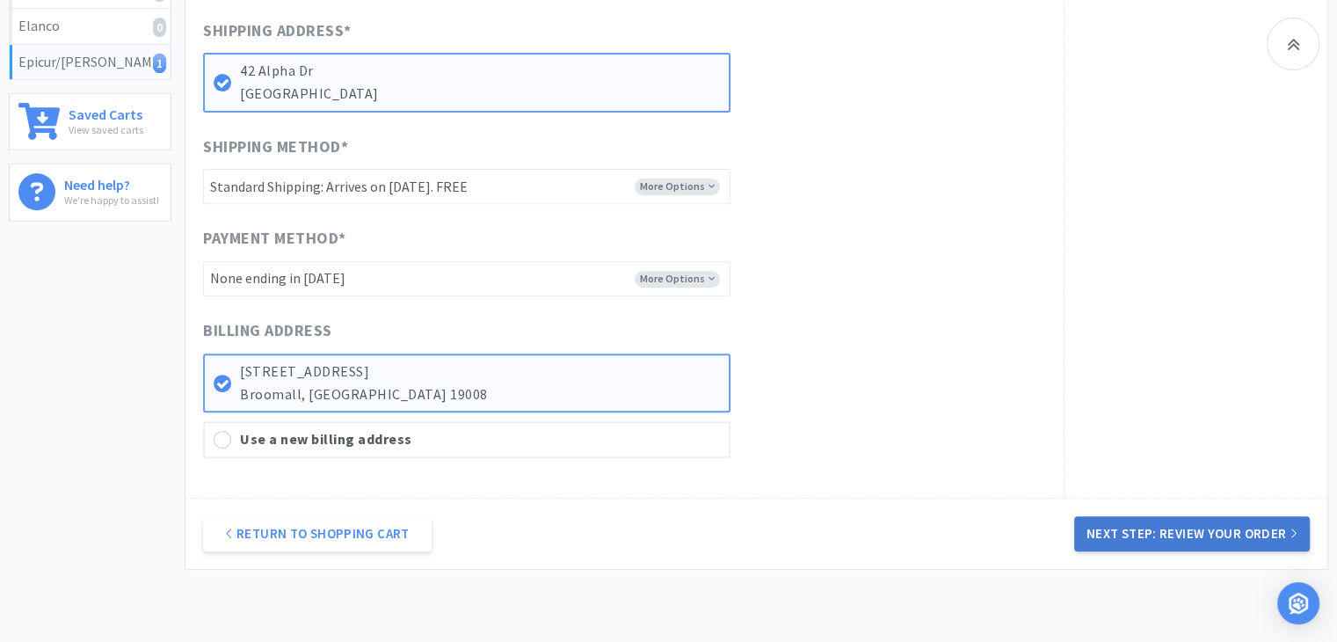
click at [1160, 542] on button "Next Step: Review Your Order" at bounding box center [1192, 533] width 236 height 35
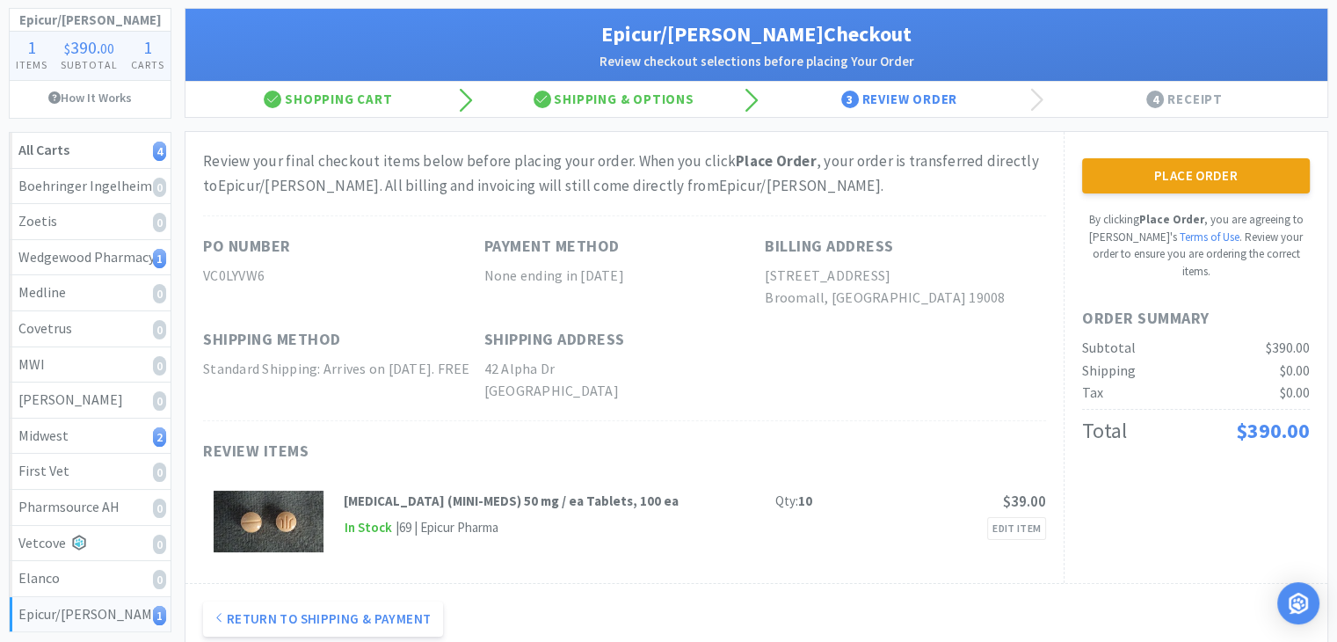
scroll to position [100, 0]
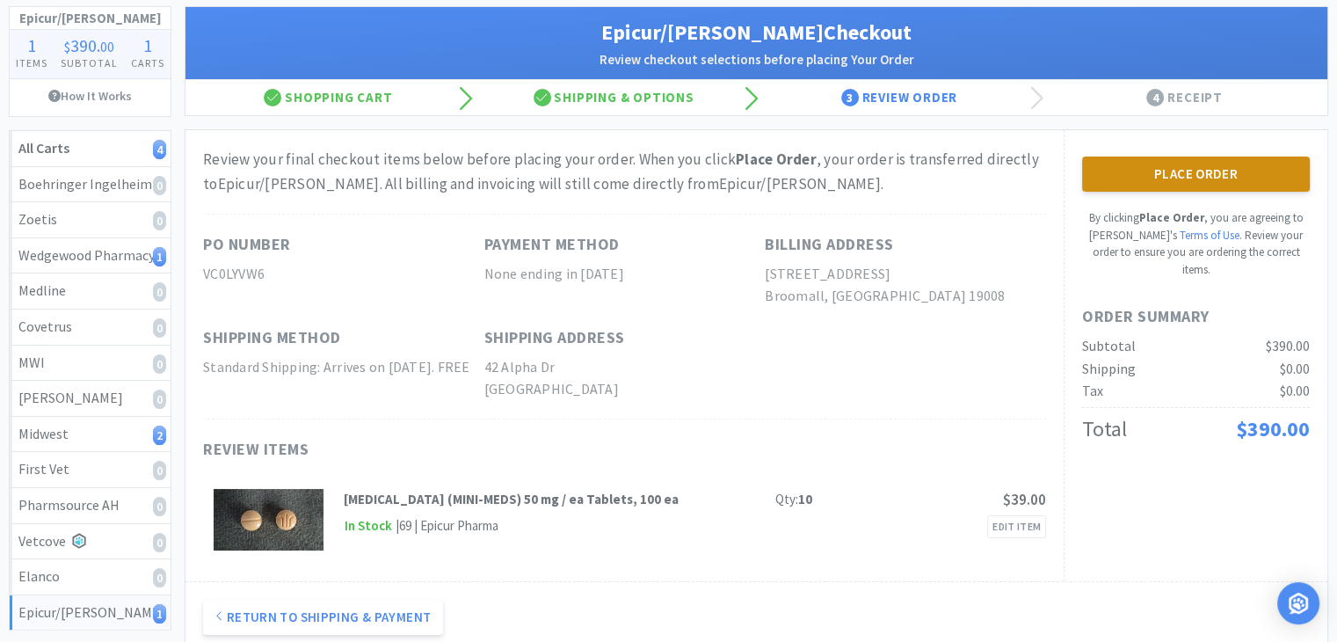
click at [1161, 177] on button "Place Order" at bounding box center [1196, 173] width 228 height 35
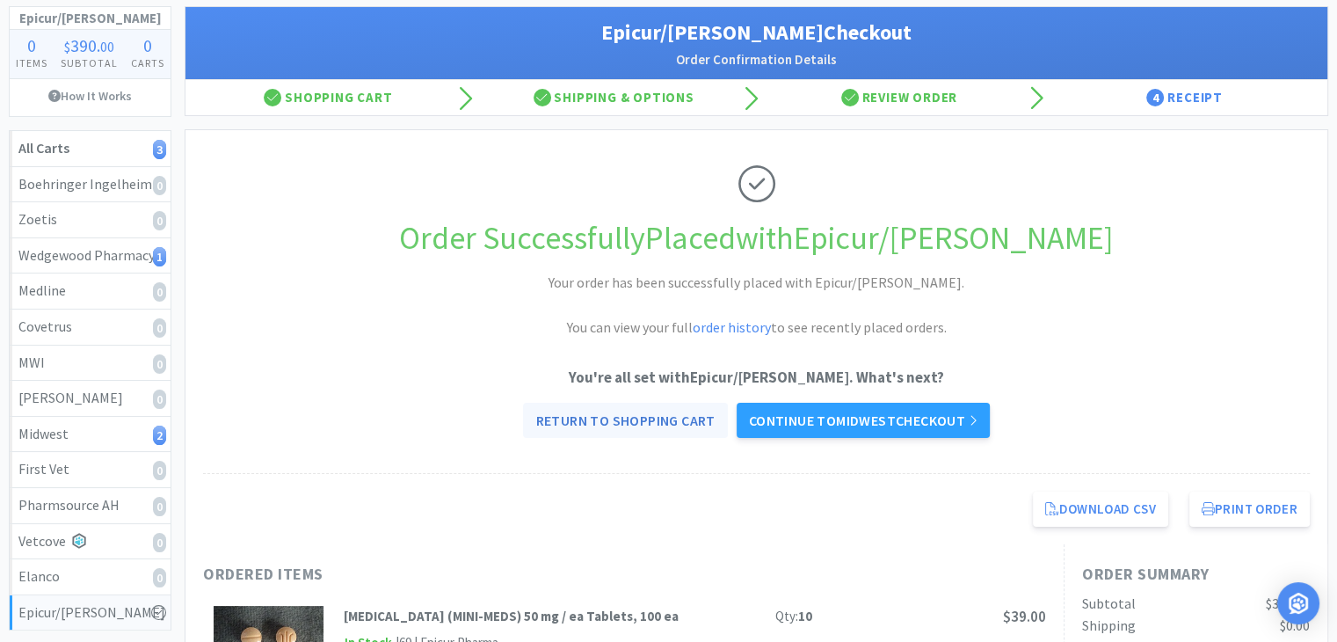
click at [648, 425] on link "Return to Shopping Cart" at bounding box center [625, 420] width 204 height 35
select select "1"
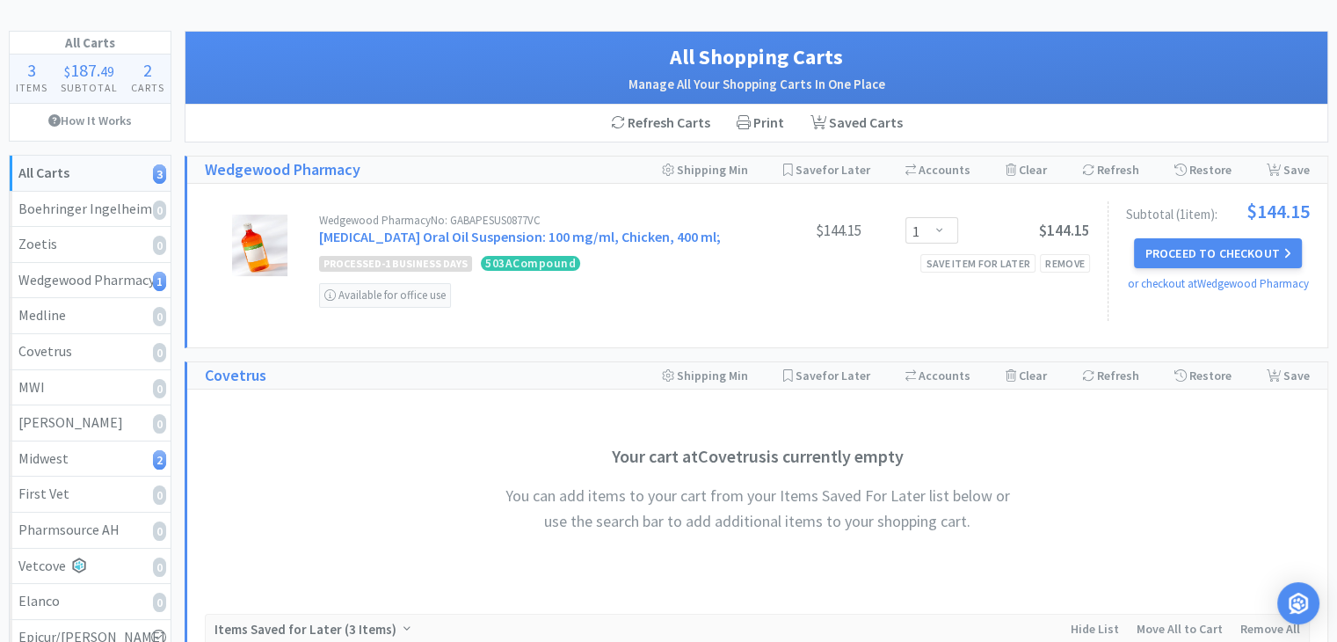
scroll to position [47, 0]
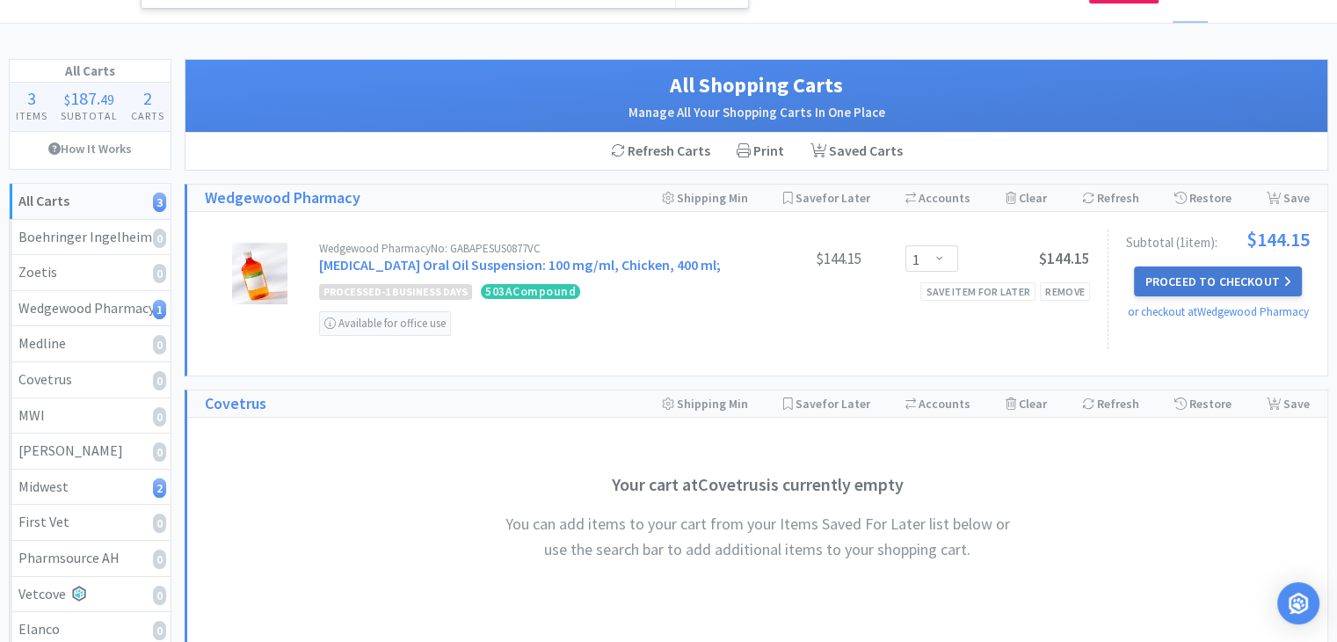
click at [1240, 279] on button "Proceed to Checkout" at bounding box center [1217, 281] width 167 height 30
